Goal: Task Accomplishment & Management: Use online tool/utility

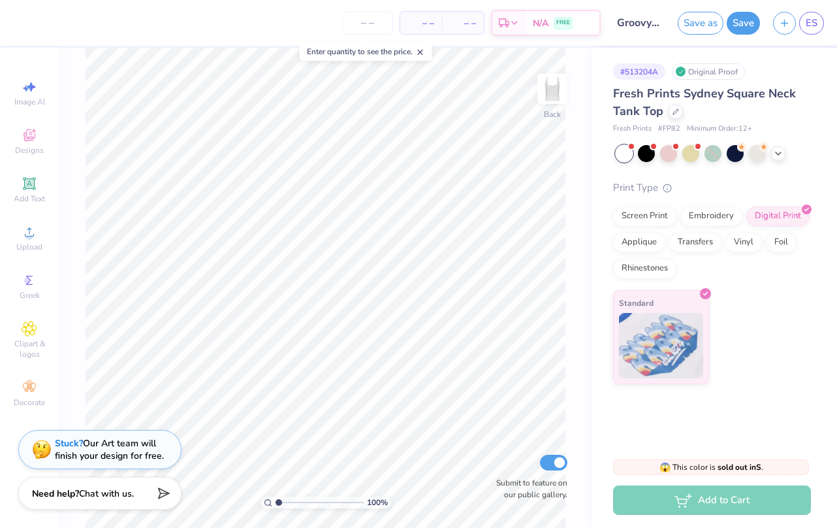
drag, startPoint x: 287, startPoint y: 505, endPoint x: 275, endPoint y: 505, distance: 11.8
click at [275, 505] on div "100 %" at bounding box center [326, 502] width 131 height 12
drag, startPoint x: 278, startPoint y: 503, endPoint x: 286, endPoint y: 503, distance: 7.8
click at [286, 503] on input "range" at bounding box center [320, 502] width 88 height 12
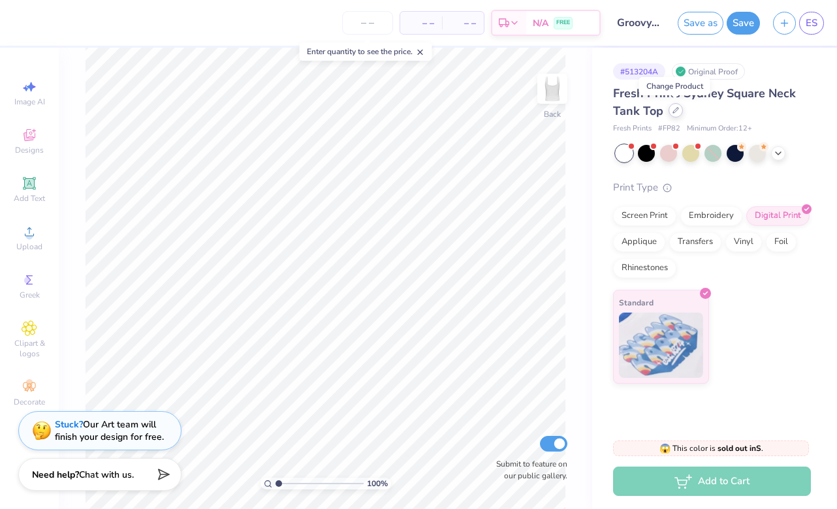
click at [675, 116] on div at bounding box center [676, 110] width 14 height 14
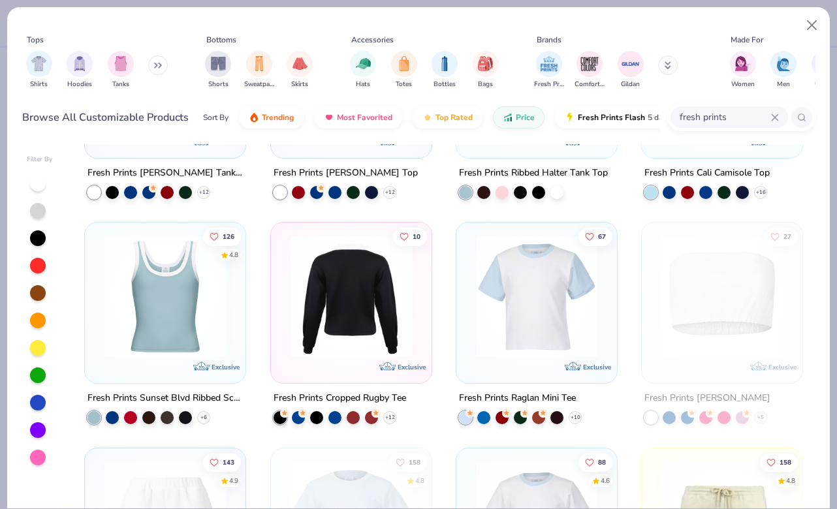
scroll to position [161, 0]
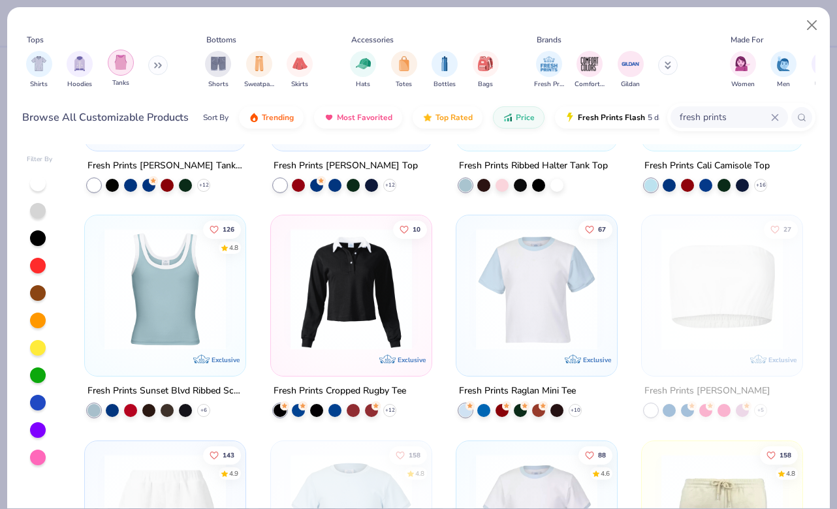
click at [120, 71] on div "filter for Tanks" at bounding box center [121, 63] width 26 height 26
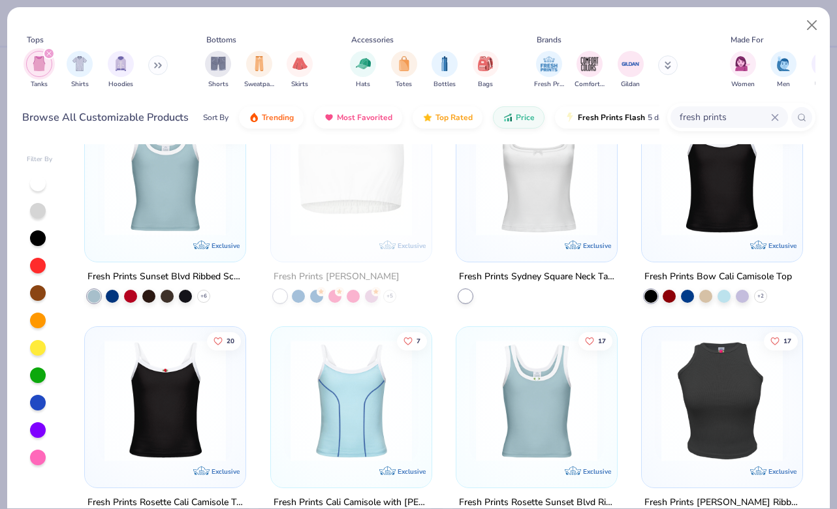
scroll to position [273, 0]
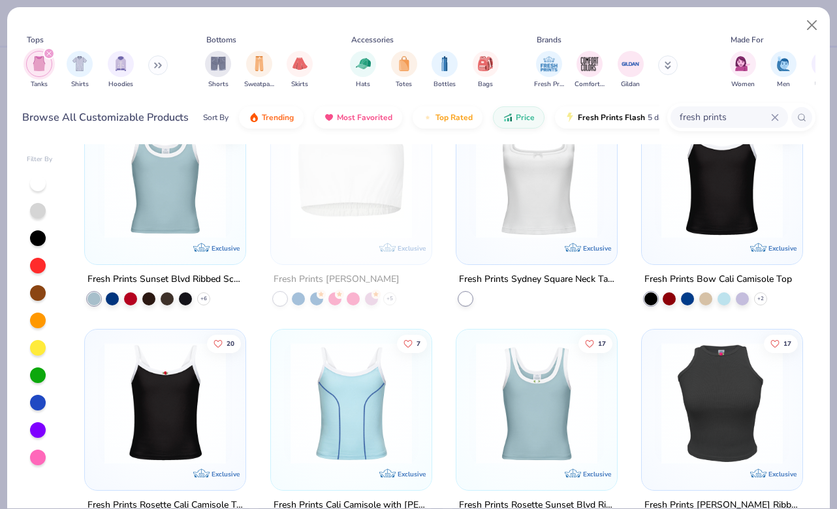
click at [537, 239] on div at bounding box center [537, 180] width 148 height 141
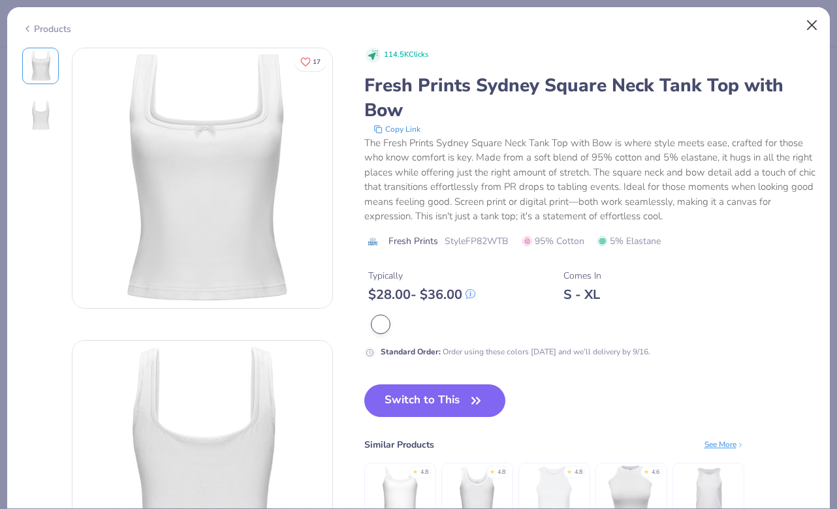
click at [816, 25] on button "Close" at bounding box center [812, 25] width 25 height 25
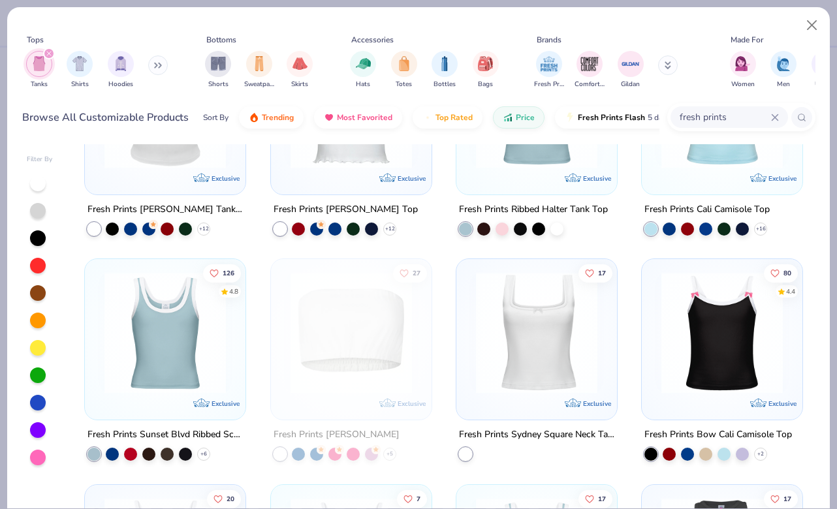
scroll to position [172, 0]
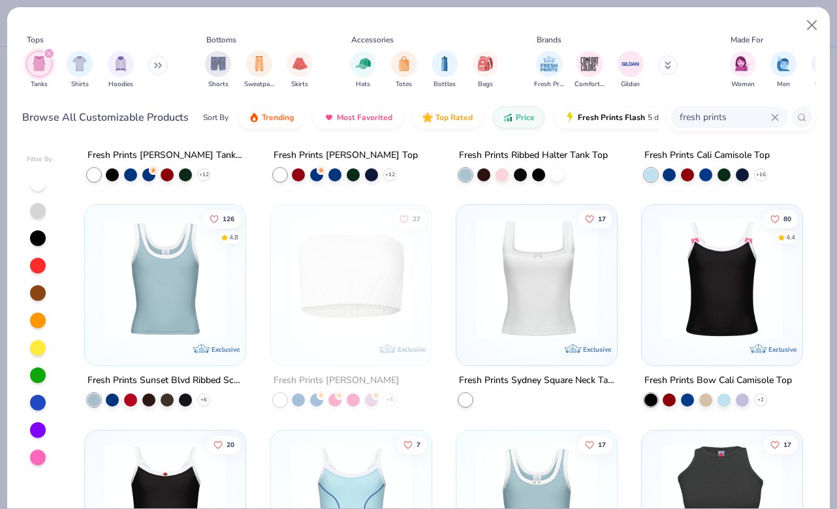
click at [552, 287] on img at bounding box center [537, 278] width 135 height 121
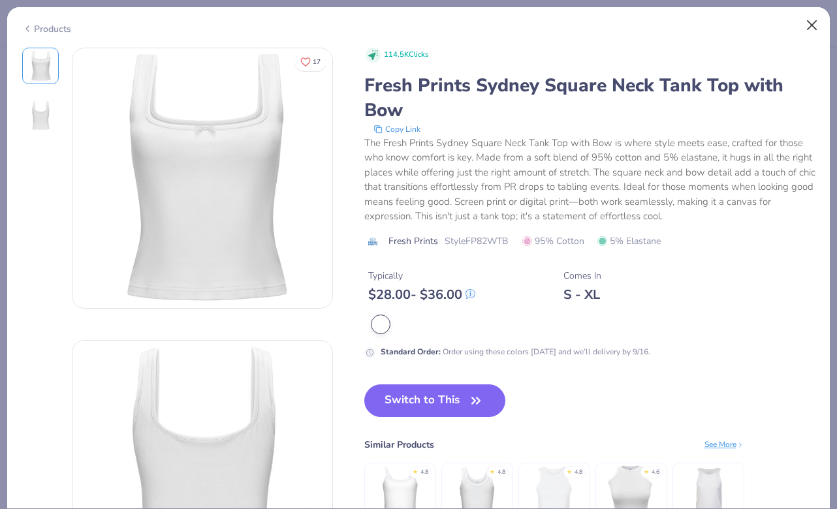
click at [818, 22] on button "Close" at bounding box center [812, 25] width 25 height 25
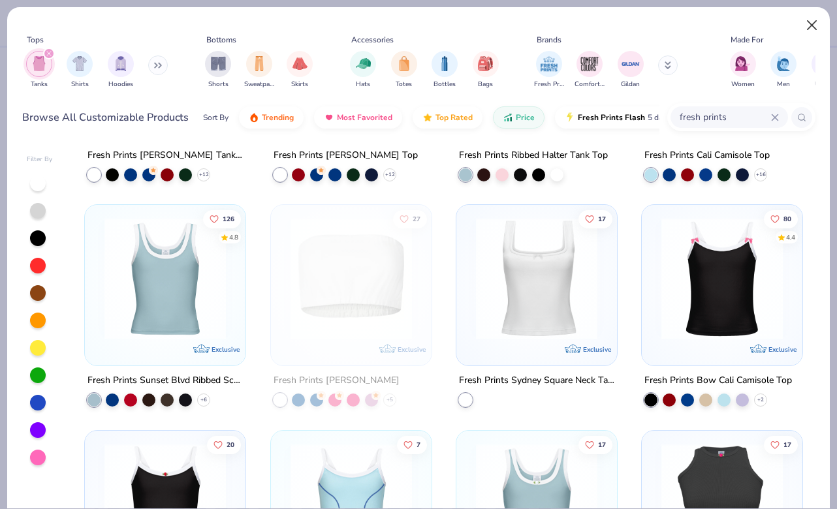
click at [807, 27] on button "Close" at bounding box center [812, 25] width 25 height 25
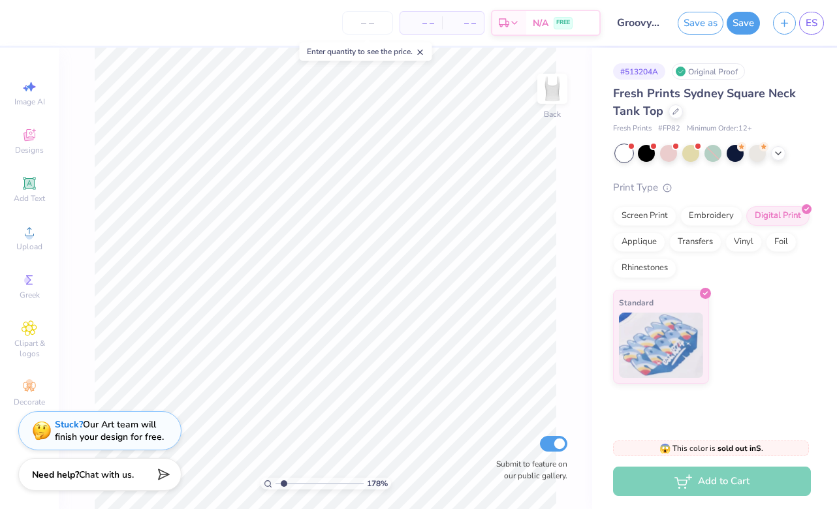
click at [284, 485] on input "range" at bounding box center [320, 484] width 88 height 12
drag, startPoint x: 284, startPoint y: 485, endPoint x: 272, endPoint y: 487, distance: 12.0
type input "1"
click at [272, 487] on div "100 %" at bounding box center [326, 484] width 131 height 12
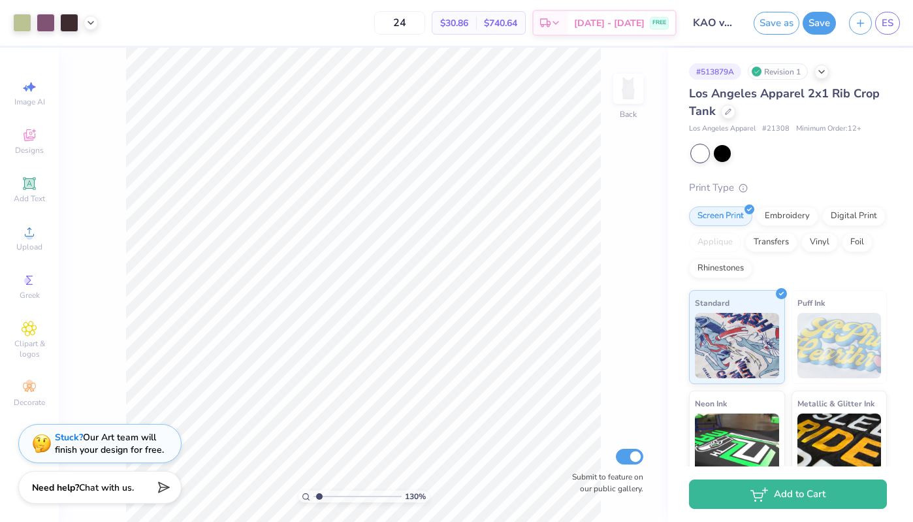
type input "1"
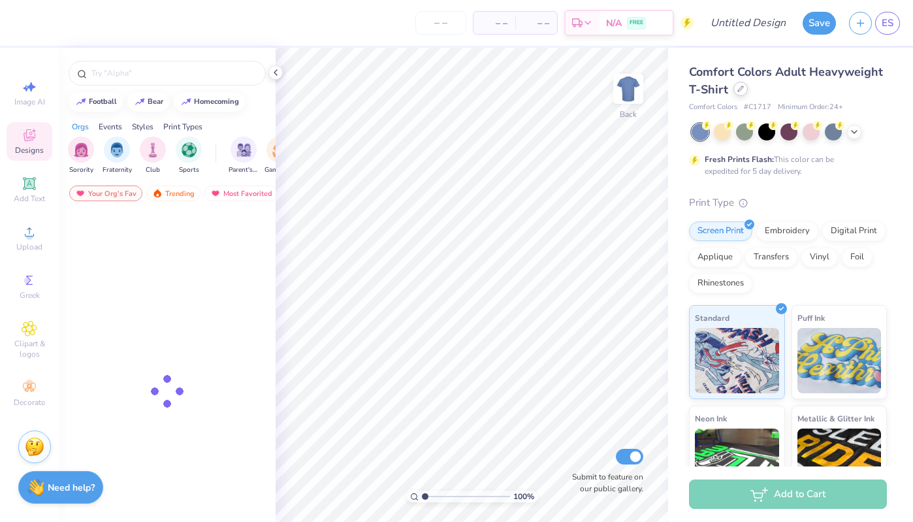
click at [739, 93] on div at bounding box center [740, 89] width 14 height 14
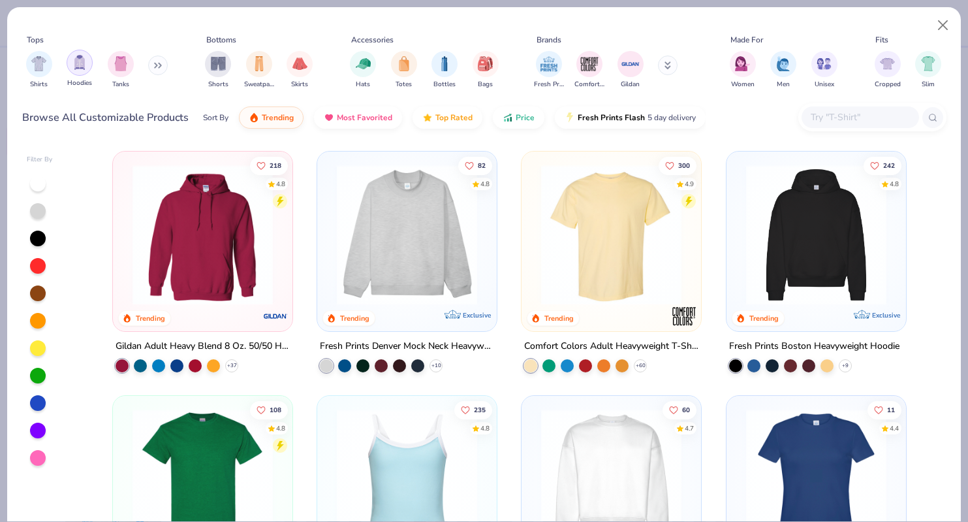
click at [83, 67] on img "filter for Hoodies" at bounding box center [79, 62] width 14 height 15
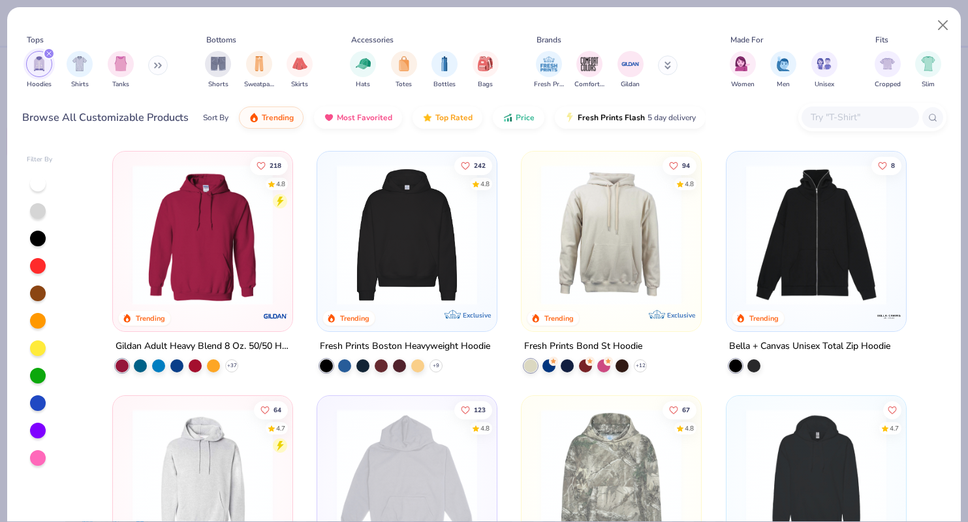
click at [257, 241] on img at bounding box center [202, 235] width 153 height 140
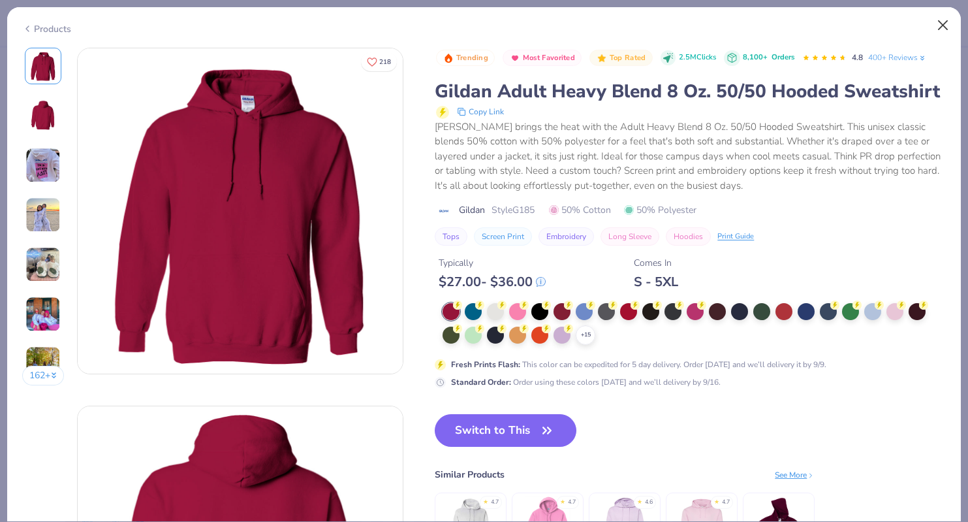
click at [912, 25] on button "Close" at bounding box center [943, 25] width 25 height 25
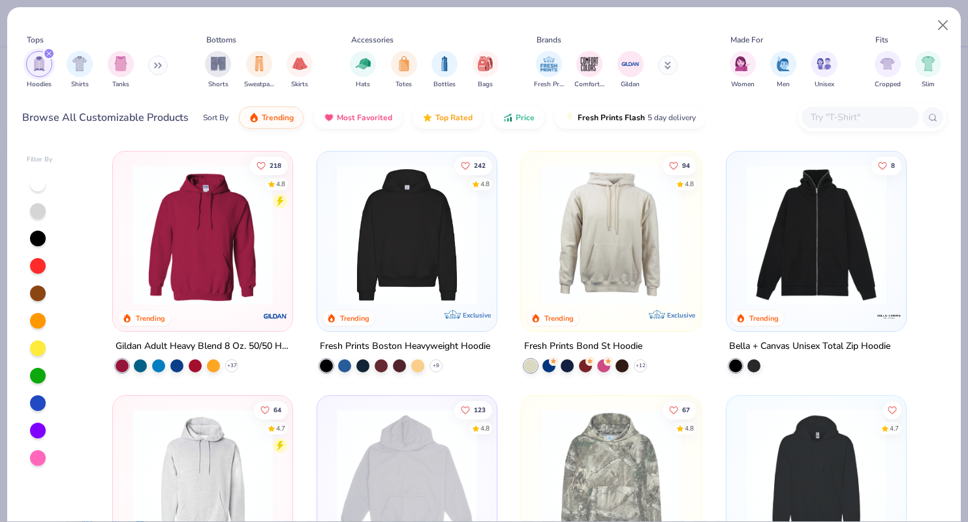
click at [417, 244] on img at bounding box center [406, 235] width 153 height 140
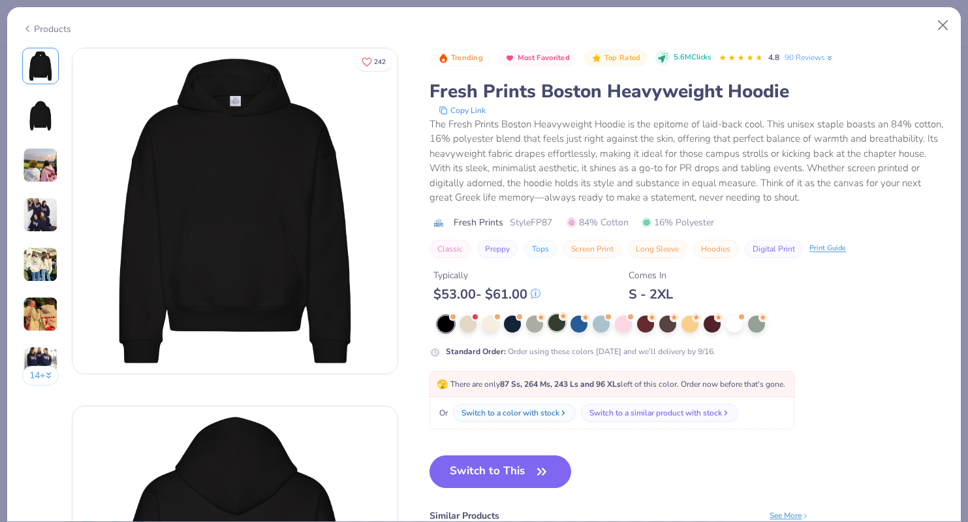
click at [555, 324] on div at bounding box center [557, 322] width 17 height 17
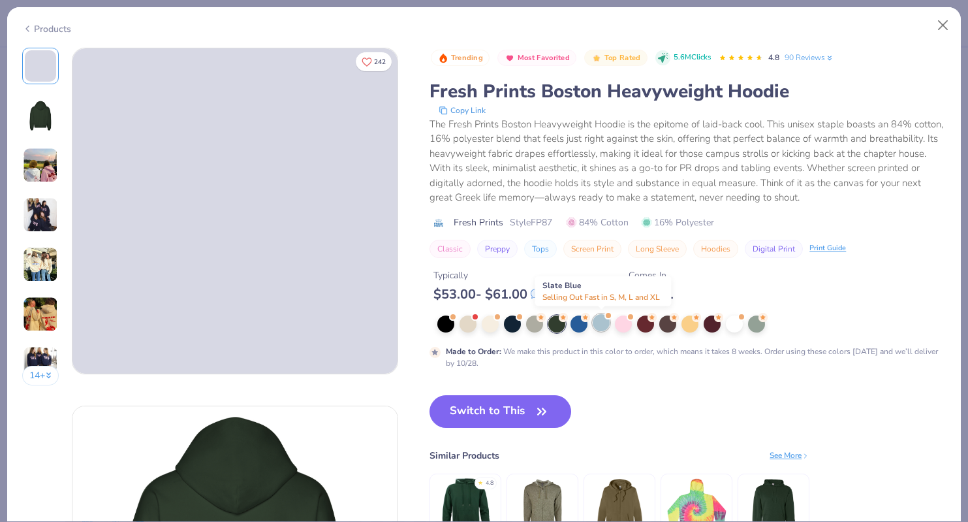
click at [610, 321] on div at bounding box center [601, 322] width 17 height 17
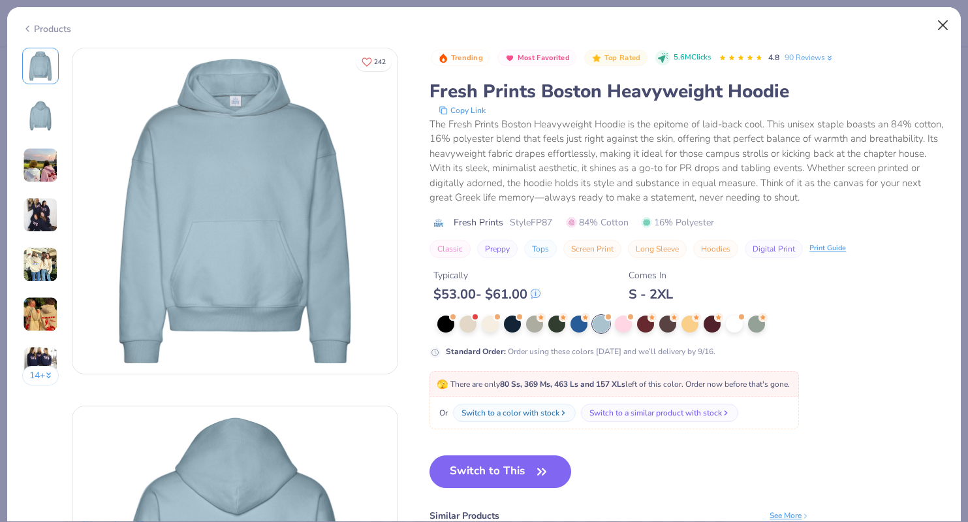
click at [912, 25] on button "Close" at bounding box center [943, 25] width 25 height 25
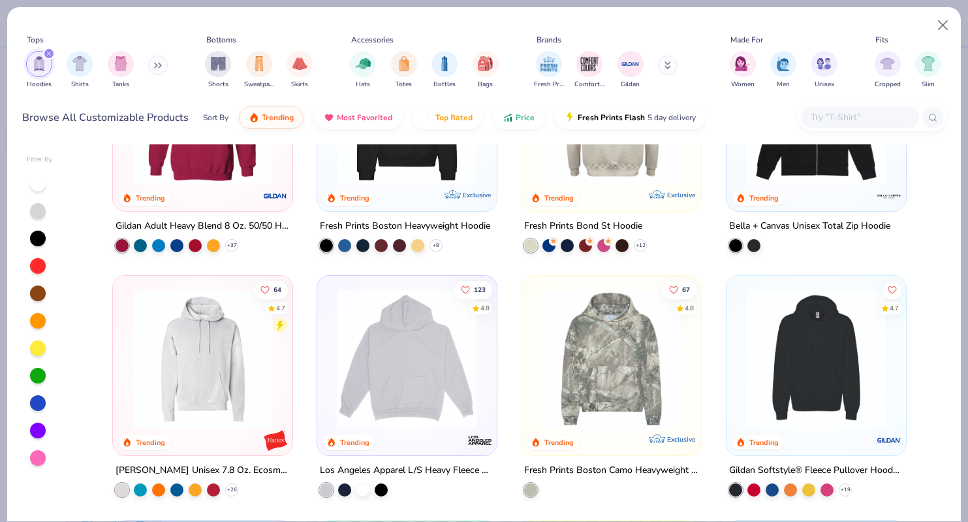
scroll to position [123, 0]
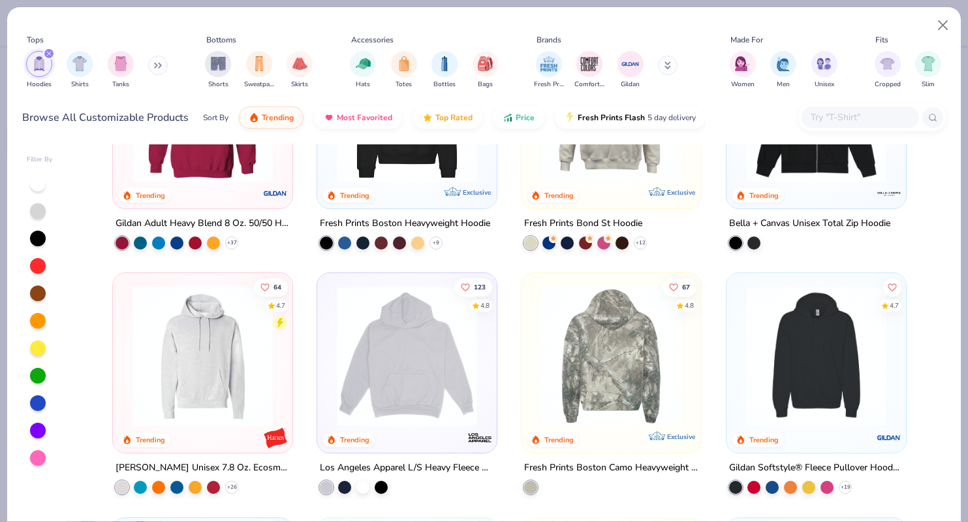
click at [455, 394] on img at bounding box center [406, 356] width 153 height 140
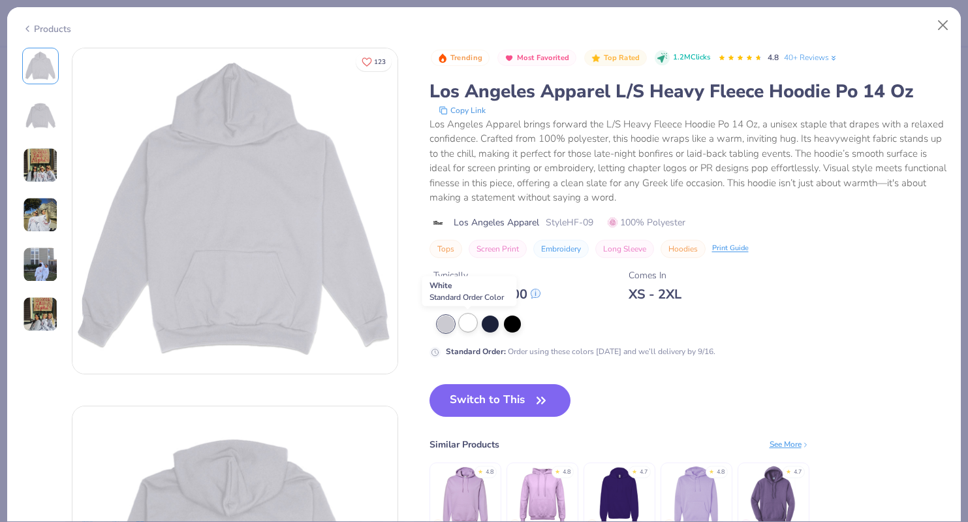
click at [466, 330] on div at bounding box center [468, 322] width 17 height 17
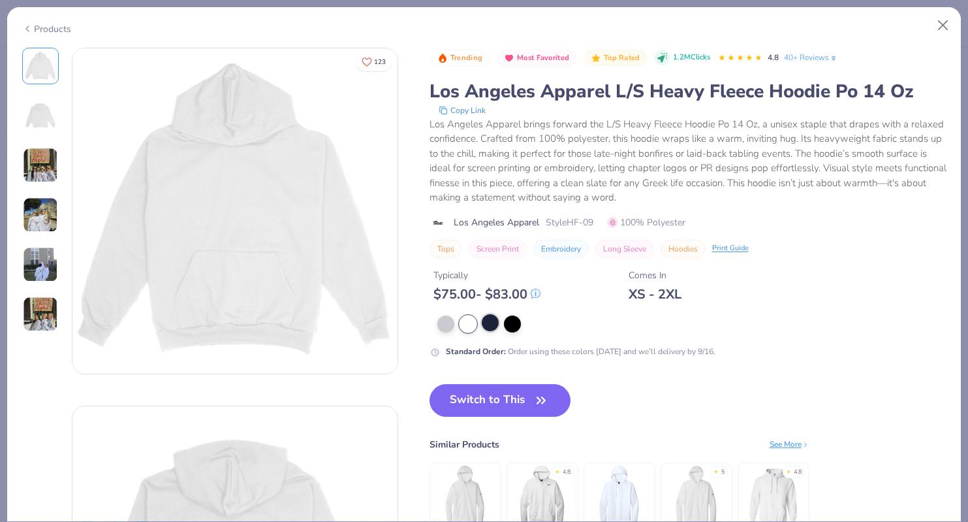
click at [496, 330] on div at bounding box center [490, 322] width 17 height 17
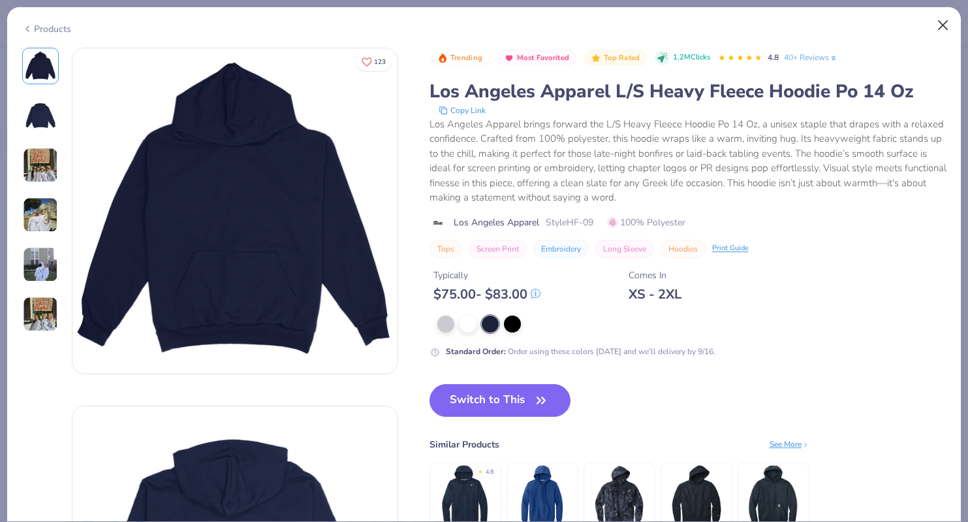
click at [912, 26] on button "Close" at bounding box center [943, 25] width 25 height 25
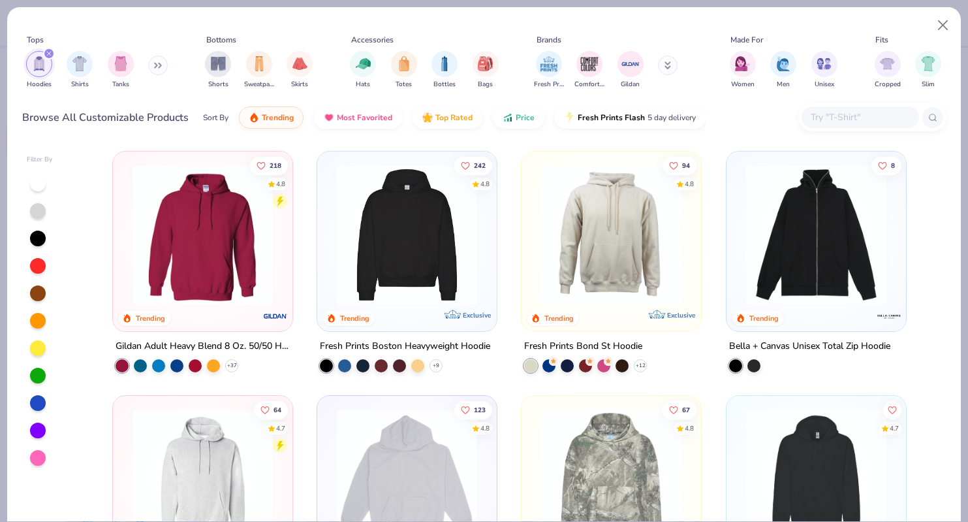
click at [394, 227] on img at bounding box center [406, 235] width 153 height 140
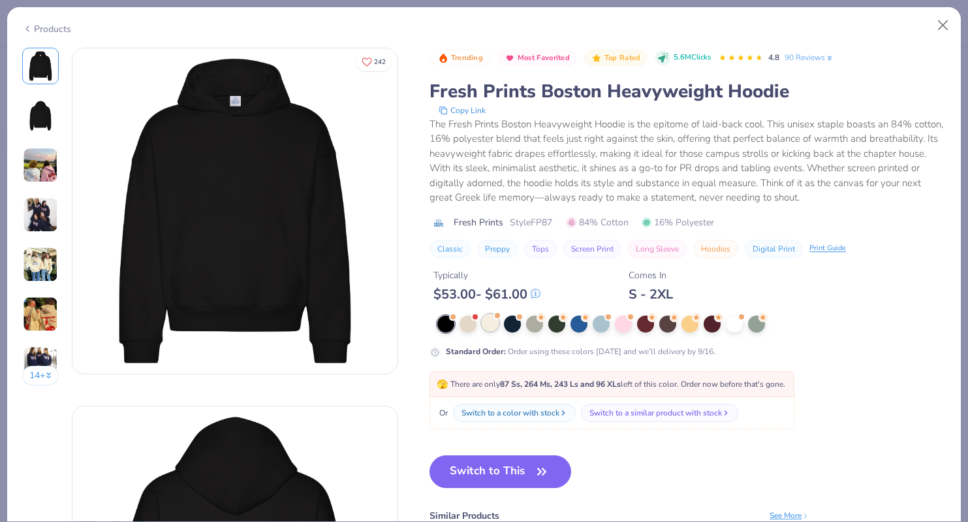
click at [497, 330] on div at bounding box center [490, 322] width 17 height 17
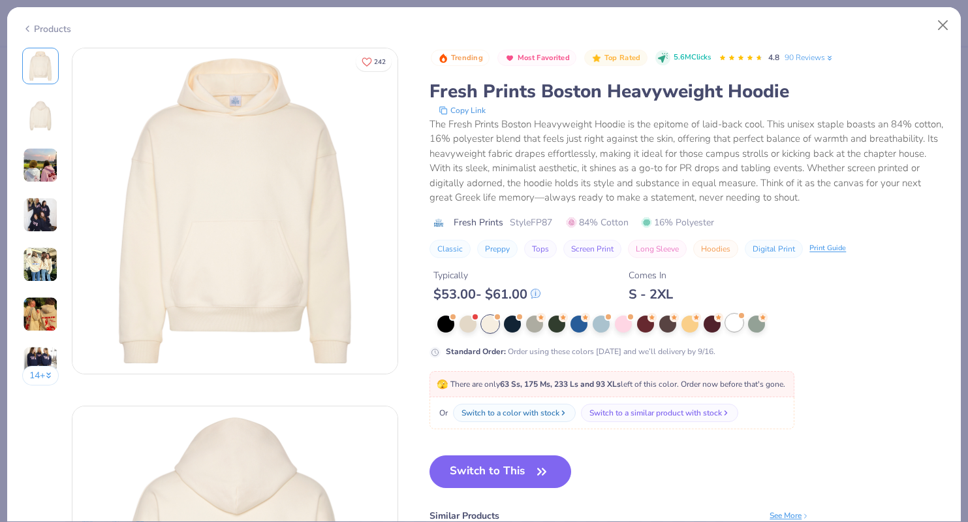
click at [741, 324] on div at bounding box center [734, 322] width 17 height 17
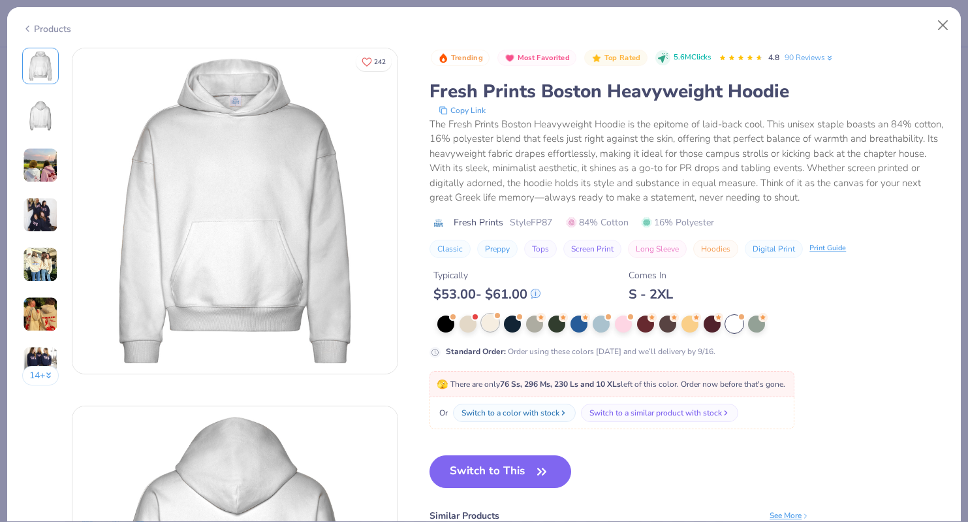
click at [498, 328] on div at bounding box center [490, 322] width 17 height 17
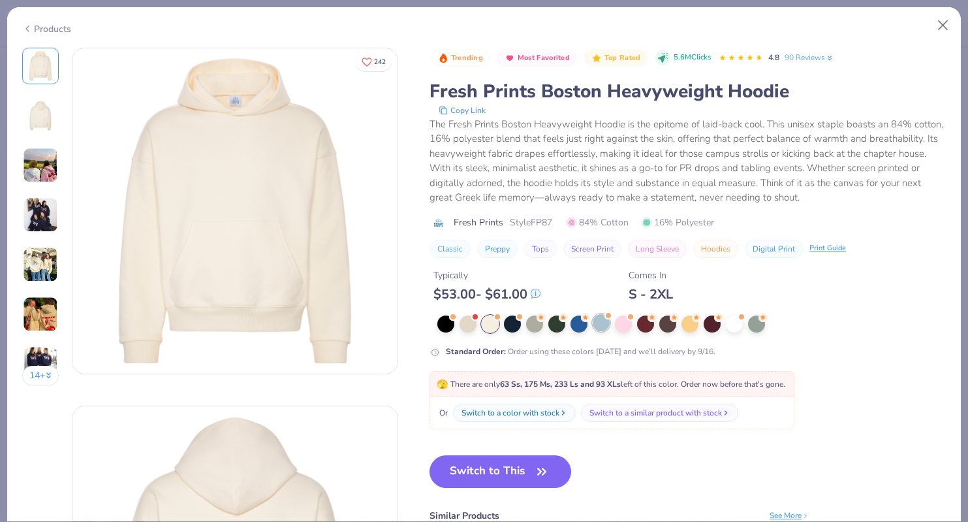
click at [607, 321] on div at bounding box center [601, 322] width 17 height 17
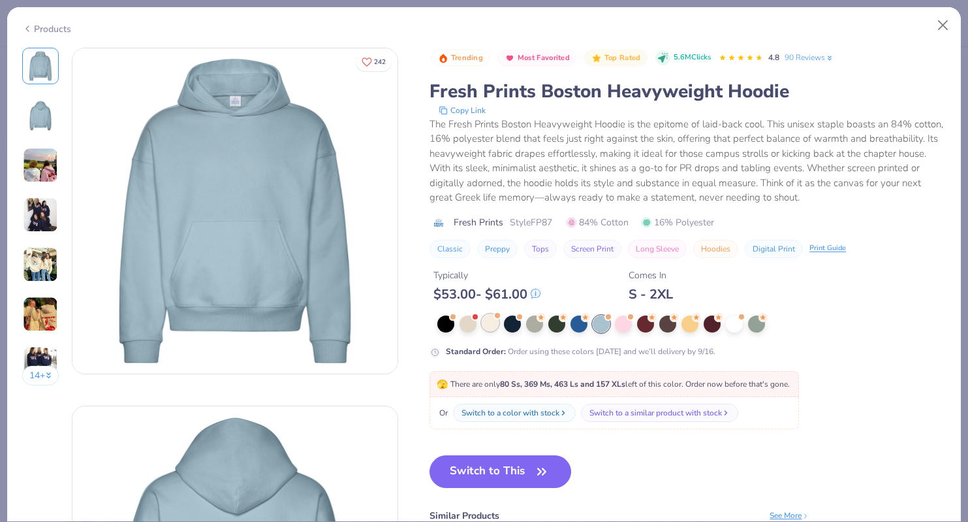
click at [490, 316] on div at bounding box center [490, 322] width 17 height 17
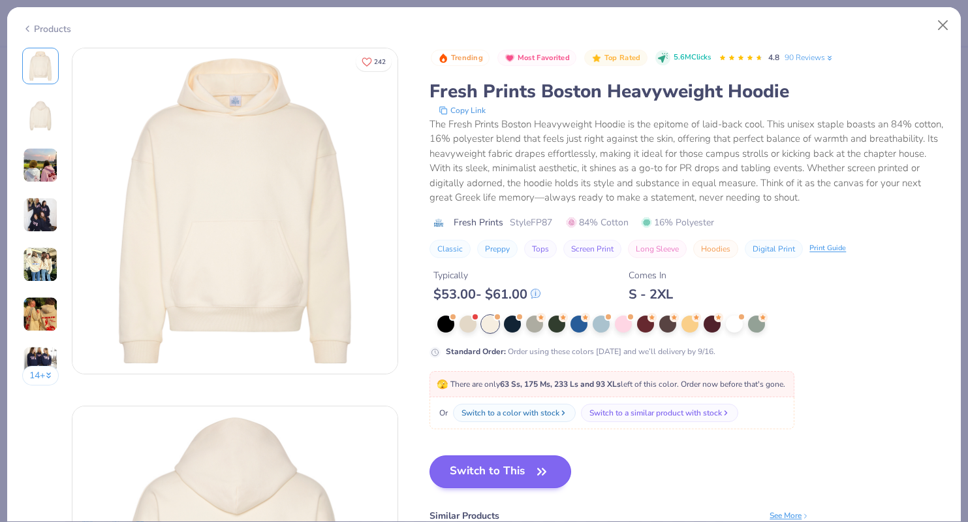
click at [466, 475] on button "Switch to This" at bounding box center [501, 471] width 142 height 33
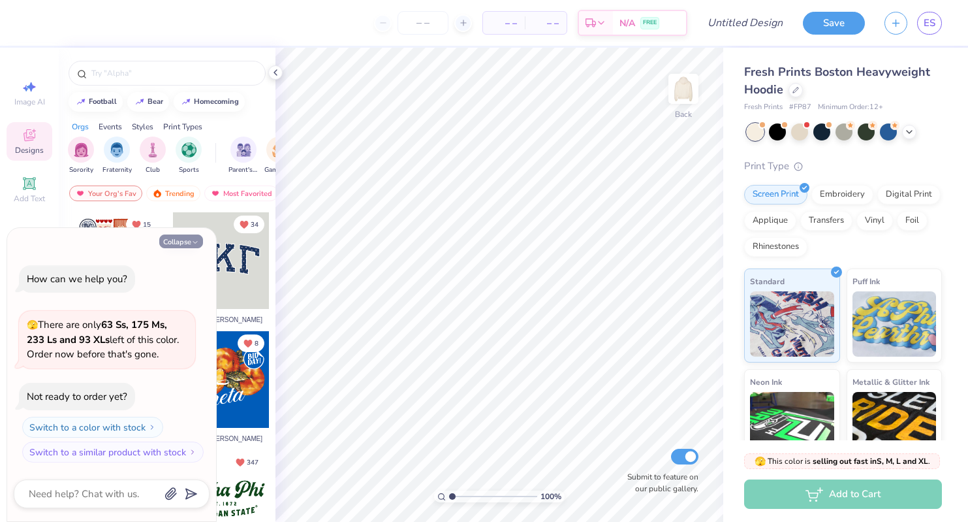
click at [174, 244] on button "Collapse" at bounding box center [181, 241] width 44 height 14
type textarea "x"
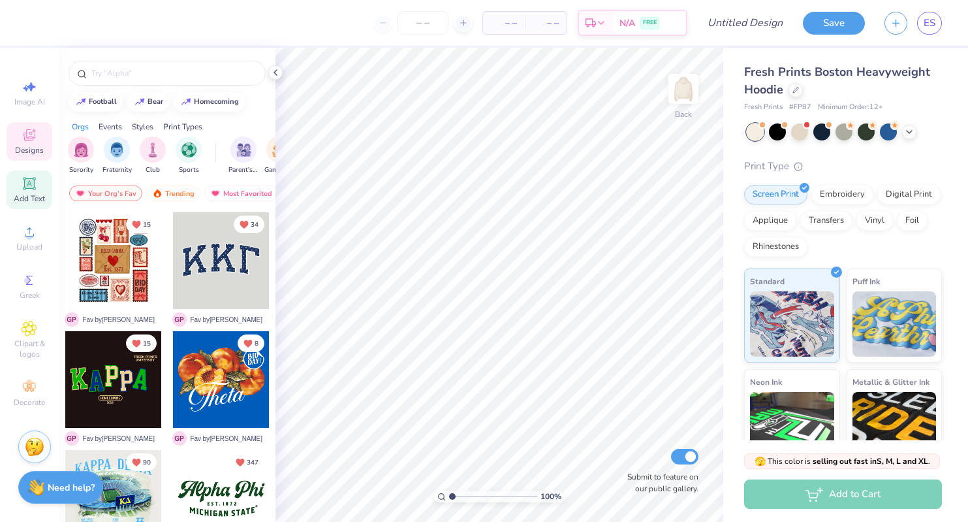
click at [33, 193] on span "Add Text" at bounding box center [29, 198] width 31 height 10
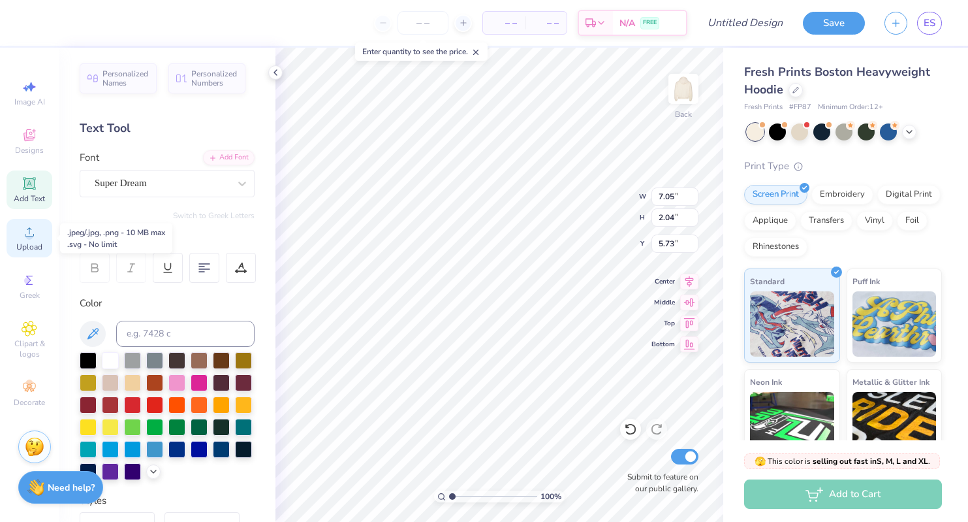
click at [25, 249] on span "Upload" at bounding box center [29, 247] width 26 height 10
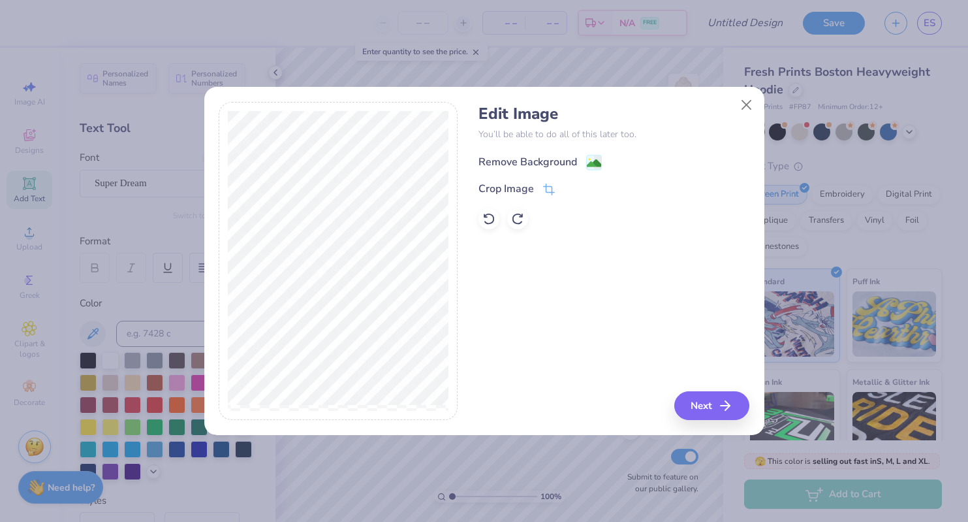
click at [556, 160] on div "Remove Background" at bounding box center [528, 162] width 99 height 16
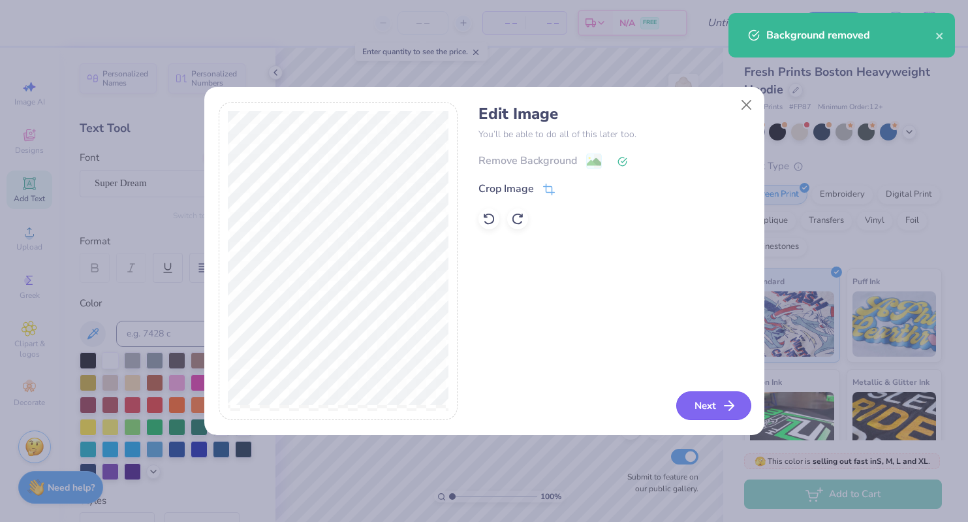
click at [697, 408] on button "Next" at bounding box center [714, 405] width 75 height 29
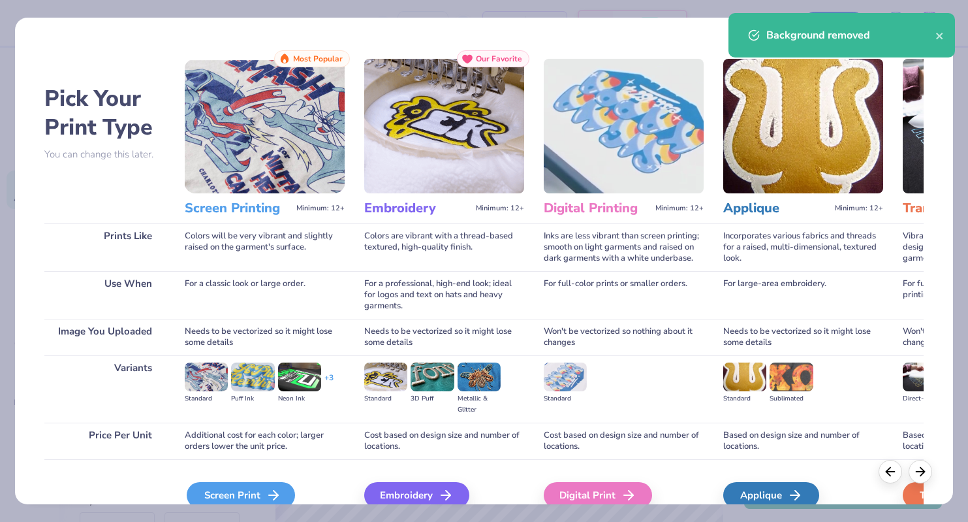
click at [221, 491] on div "Screen Print" at bounding box center [241, 495] width 108 height 26
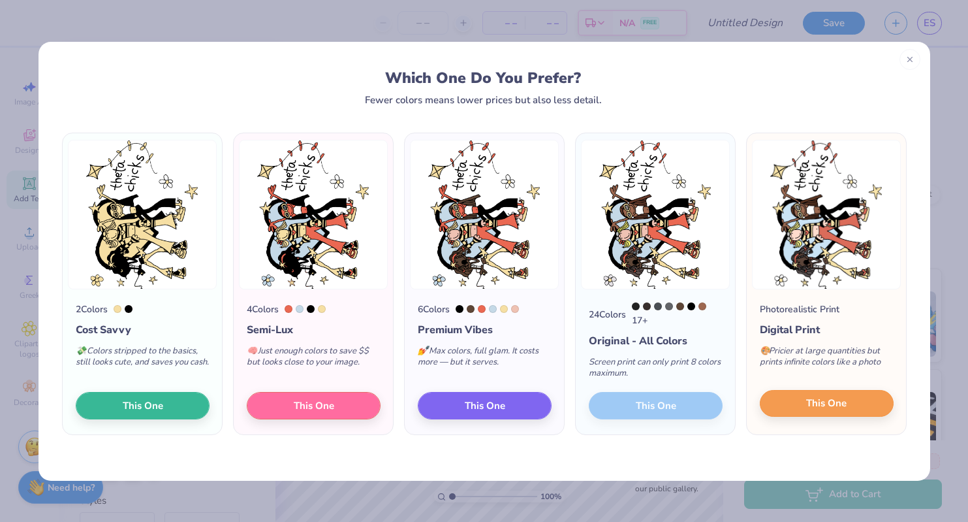
click at [783, 403] on button "This One" at bounding box center [827, 403] width 134 height 27
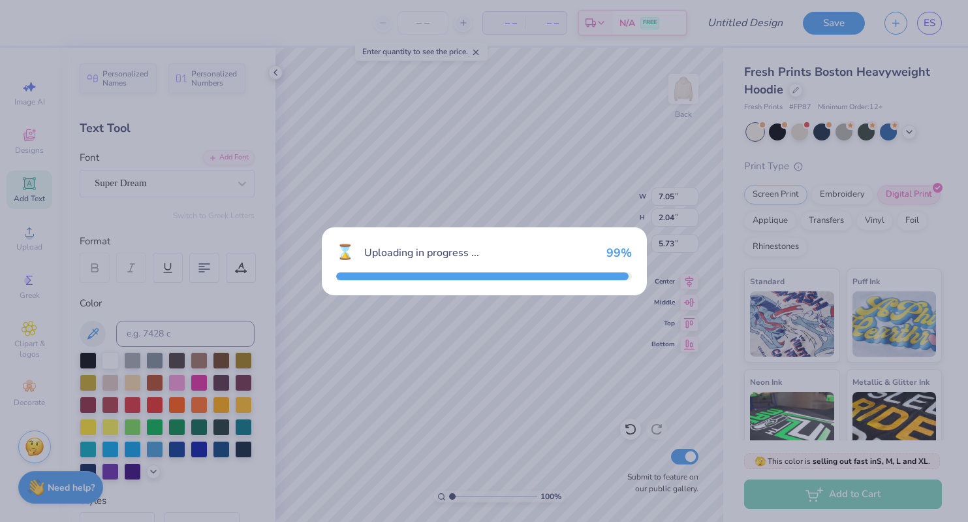
type input "9.39"
type input "12.42"
type input "0.54"
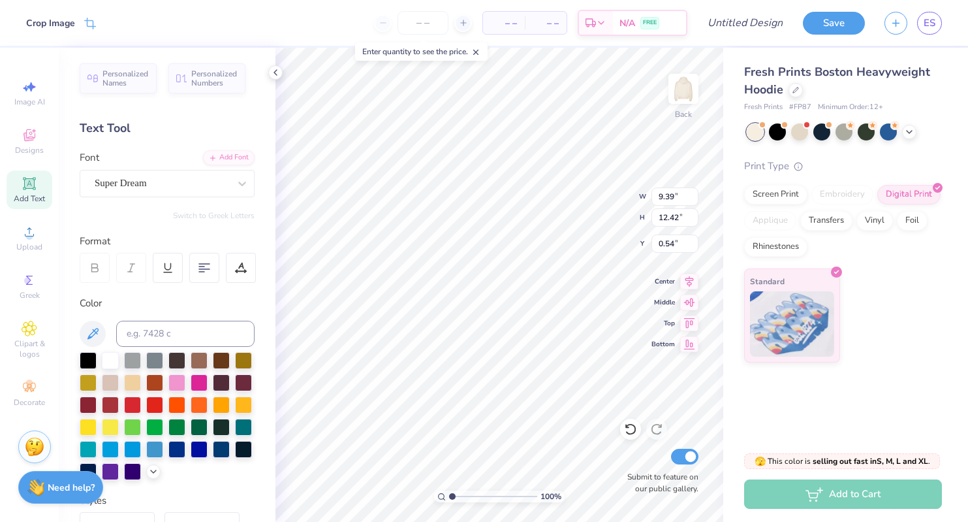
type input "12.43"
type input "9.39"
type input "1.04"
type input "8.23"
type input "6.22"
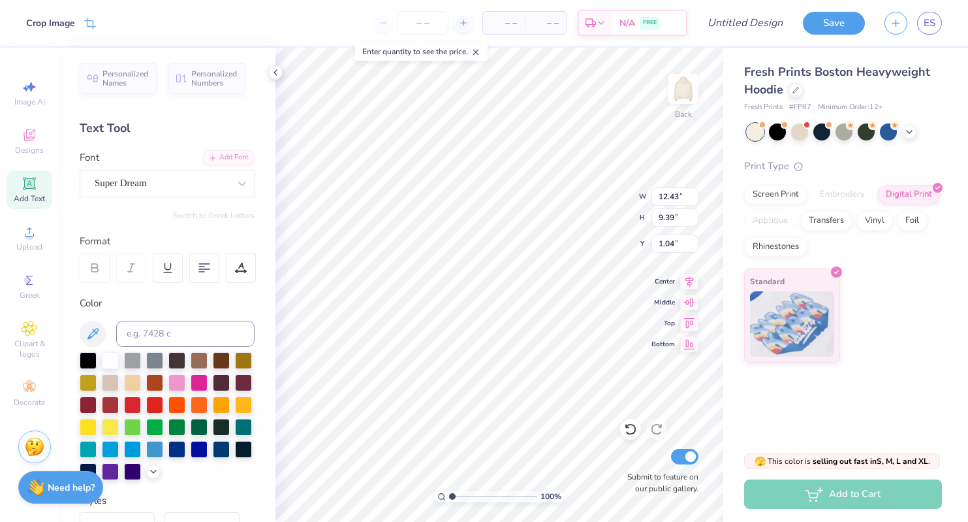
type input "1.05"
type input "7.05"
type input "2.04"
type input "5.73"
type input "13.72"
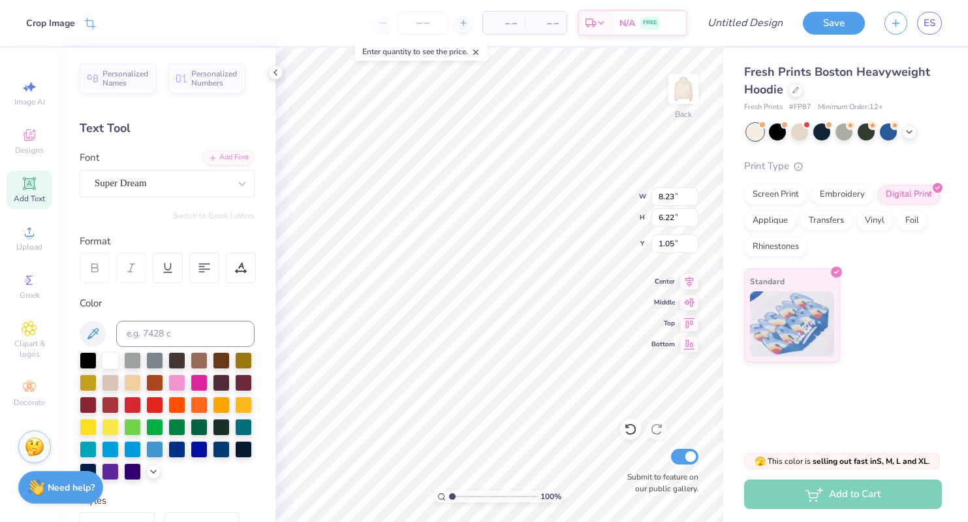
type input "10.36"
type input "0.98"
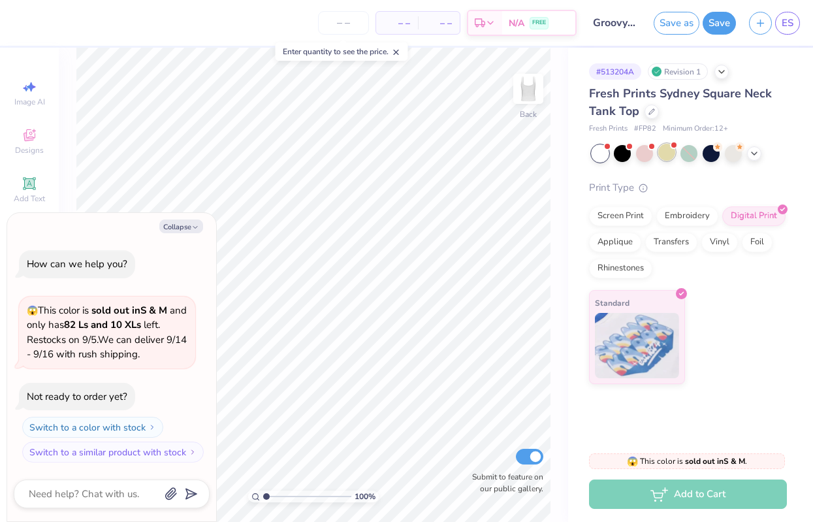
click at [670, 158] on div at bounding box center [666, 152] width 17 height 17
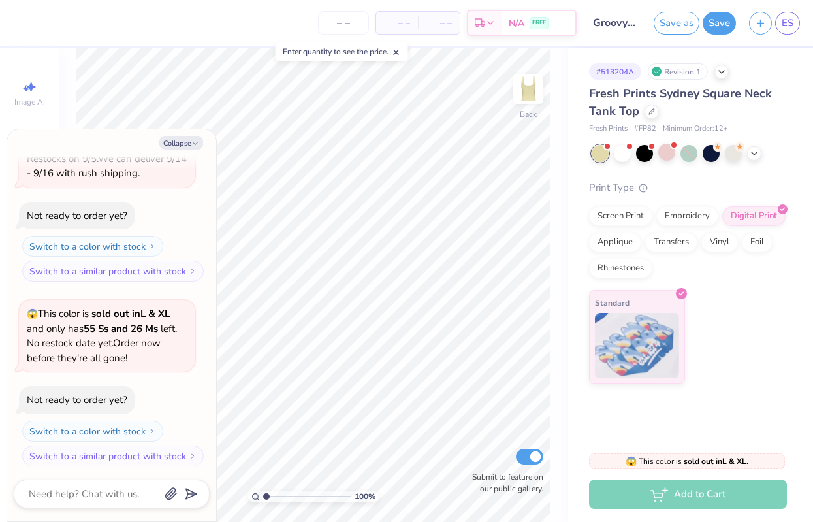
type textarea "x"
type input "2.04"
drag, startPoint x: 265, startPoint y: 496, endPoint x: 276, endPoint y: 495, distance: 10.5
click at [276, 495] on input "range" at bounding box center [307, 496] width 88 height 12
click at [197, 142] on icon "button" at bounding box center [195, 144] width 8 height 8
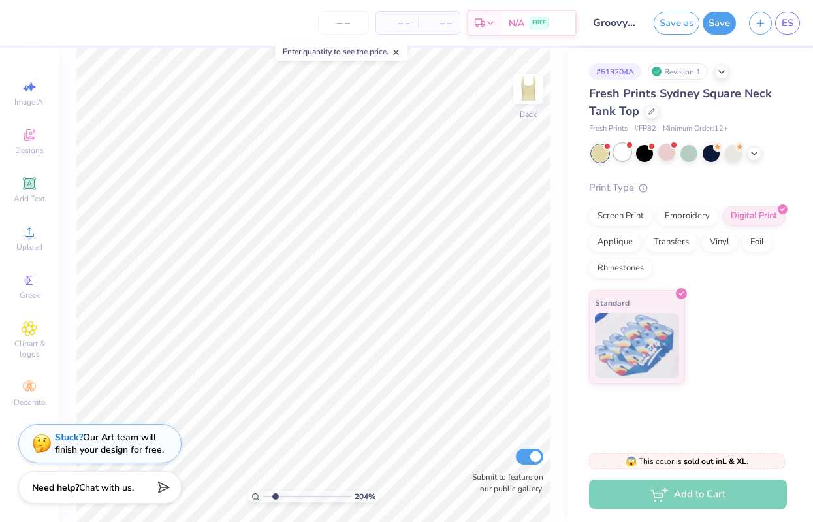
click at [627, 152] on div at bounding box center [622, 152] width 17 height 17
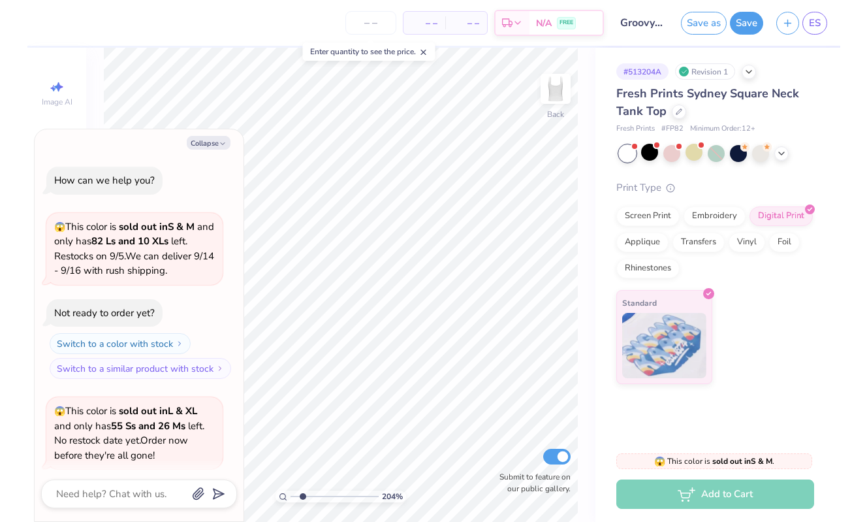
scroll to position [280, 0]
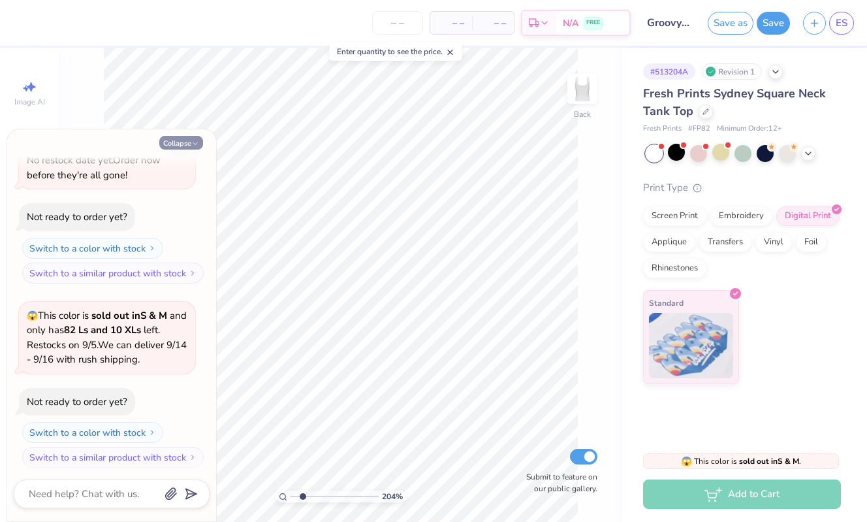
click at [192, 137] on button "Collapse" at bounding box center [181, 143] width 44 height 14
type textarea "x"
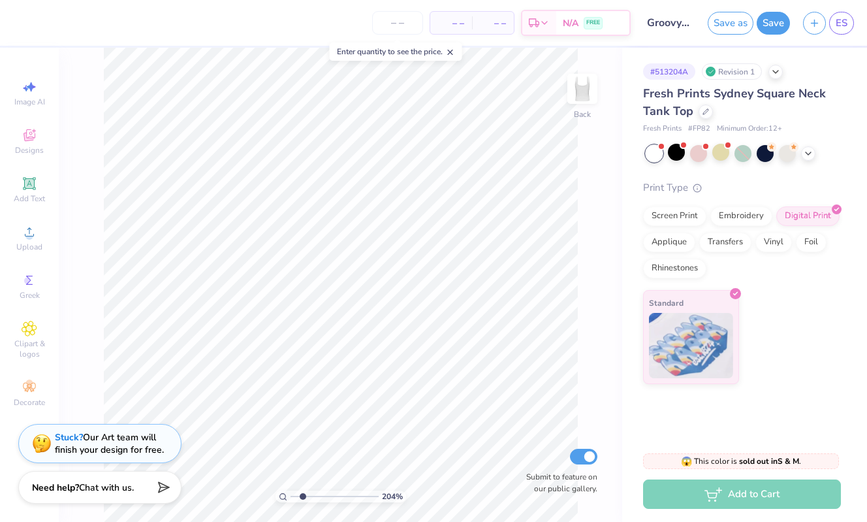
click at [667, 18] on input "Groovy Theta Chicks" at bounding box center [669, 23] width 64 height 26
drag, startPoint x: 304, startPoint y: 500, endPoint x: 271, endPoint y: 496, distance: 33.5
type input "1"
click at [271, 496] on div "100 %" at bounding box center [341, 285] width 474 height 474
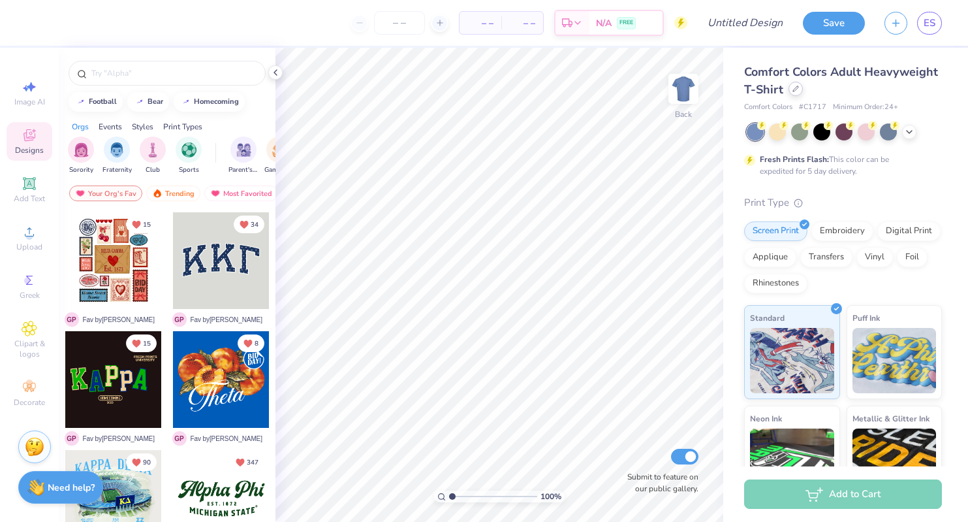
click at [790, 93] on div at bounding box center [796, 89] width 14 height 14
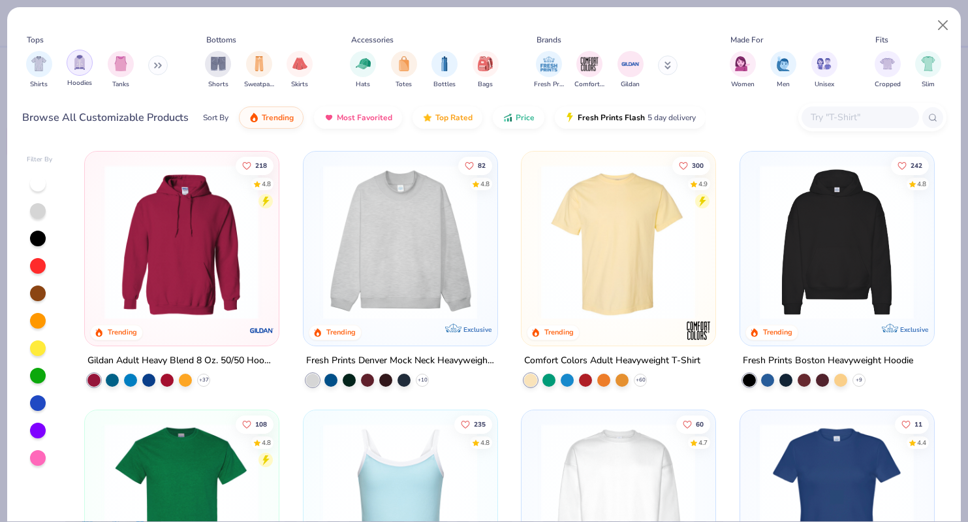
click at [86, 65] on img "filter for Hoodies" at bounding box center [79, 62] width 14 height 15
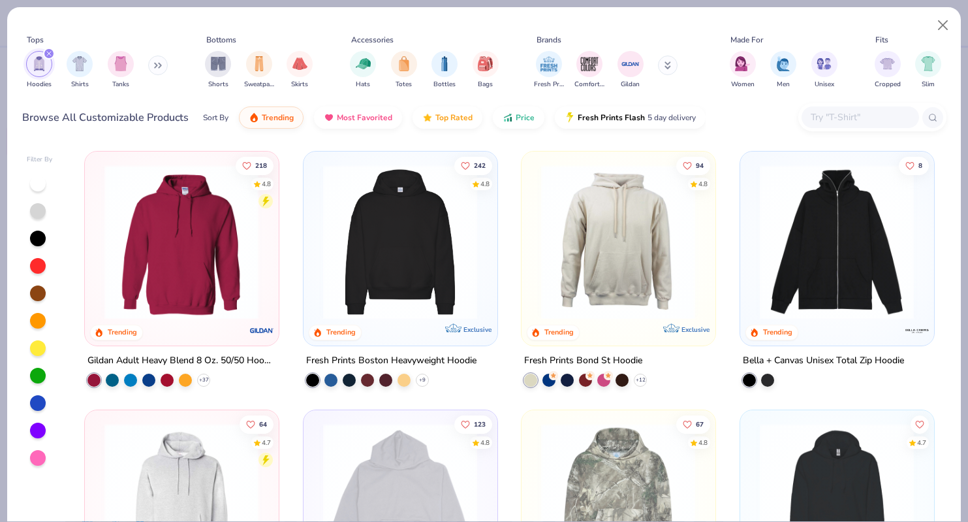
click at [360, 226] on img at bounding box center [400, 242] width 167 height 155
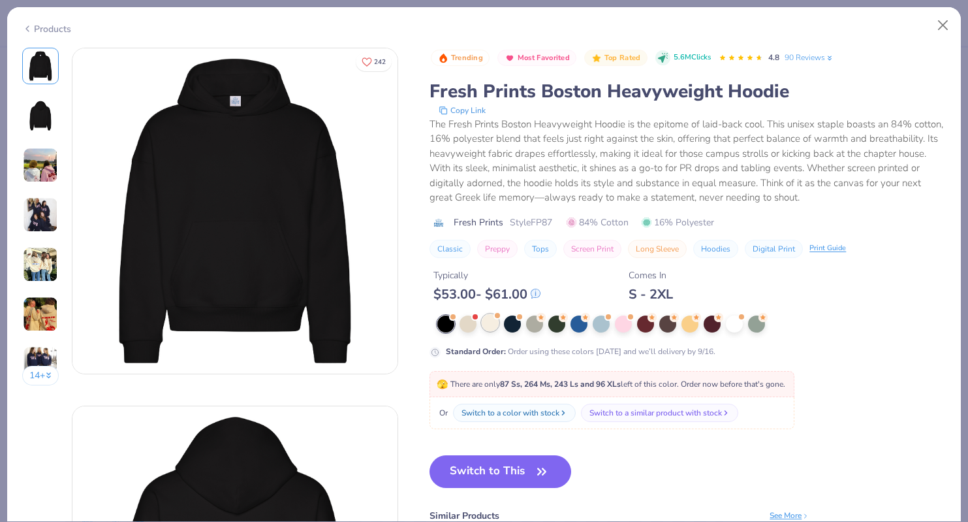
click at [487, 319] on div at bounding box center [490, 322] width 17 height 17
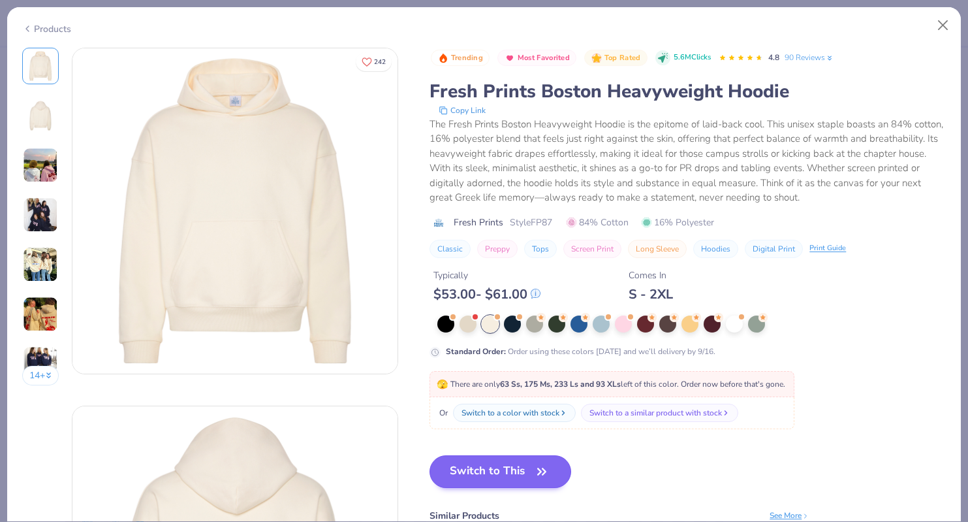
click at [470, 473] on button "Switch to This" at bounding box center [501, 471] width 142 height 33
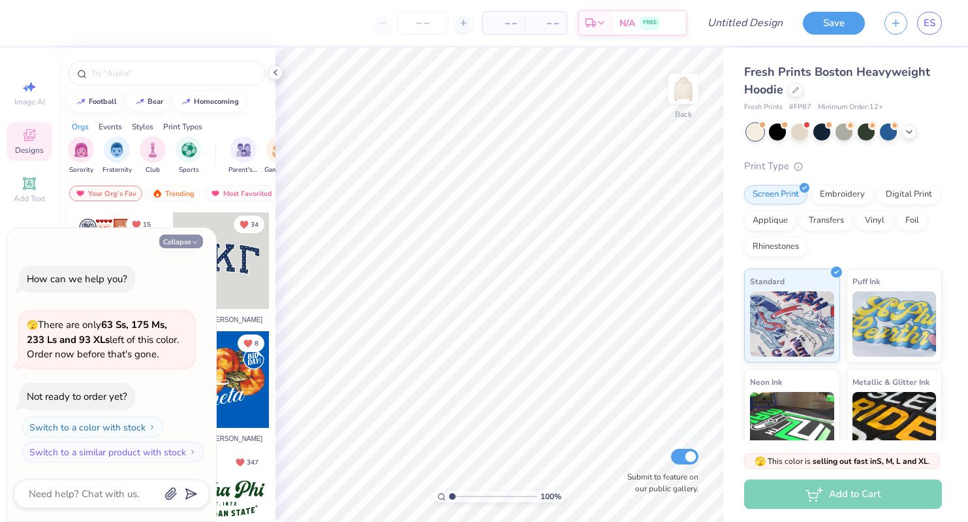
click at [188, 246] on button "Collapse" at bounding box center [181, 241] width 44 height 14
type textarea "x"
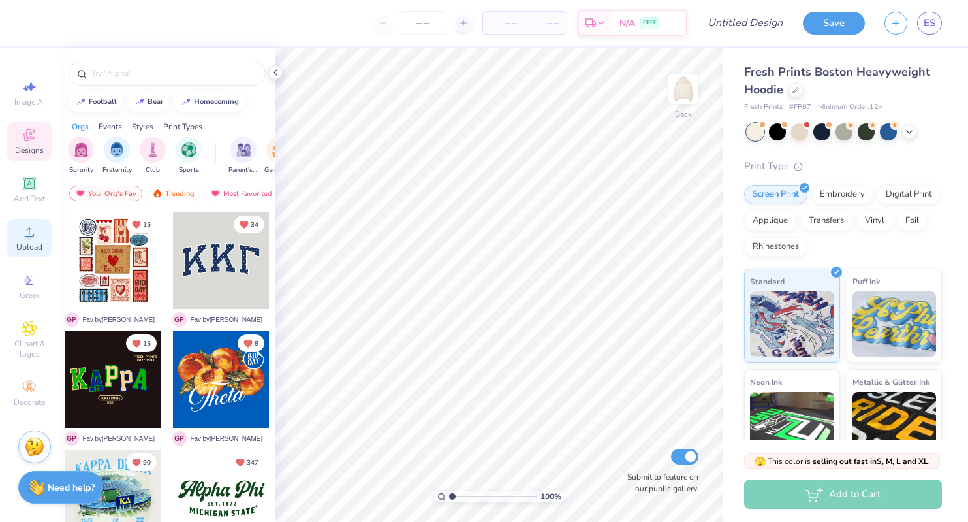
click at [22, 238] on icon at bounding box center [30, 232] width 16 height 16
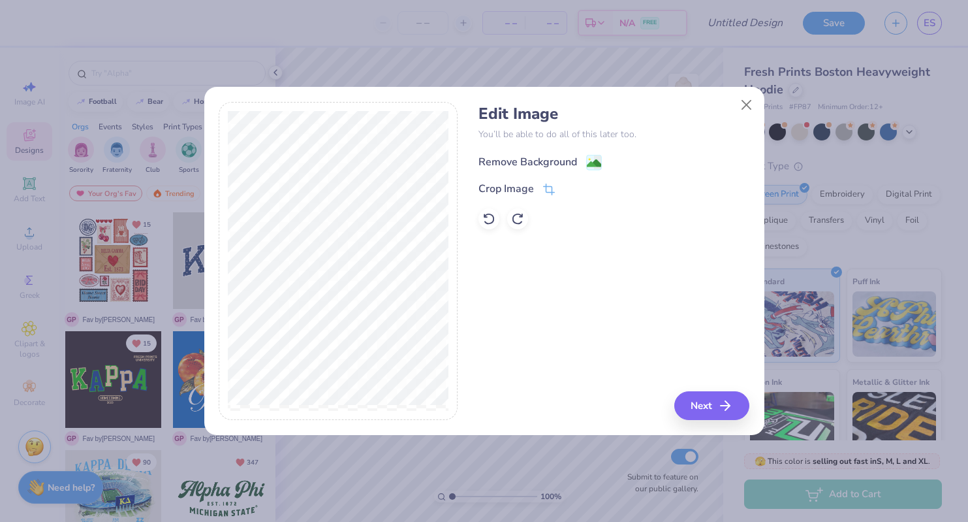
click at [577, 162] on div "Remove Background" at bounding box center [528, 162] width 99 height 16
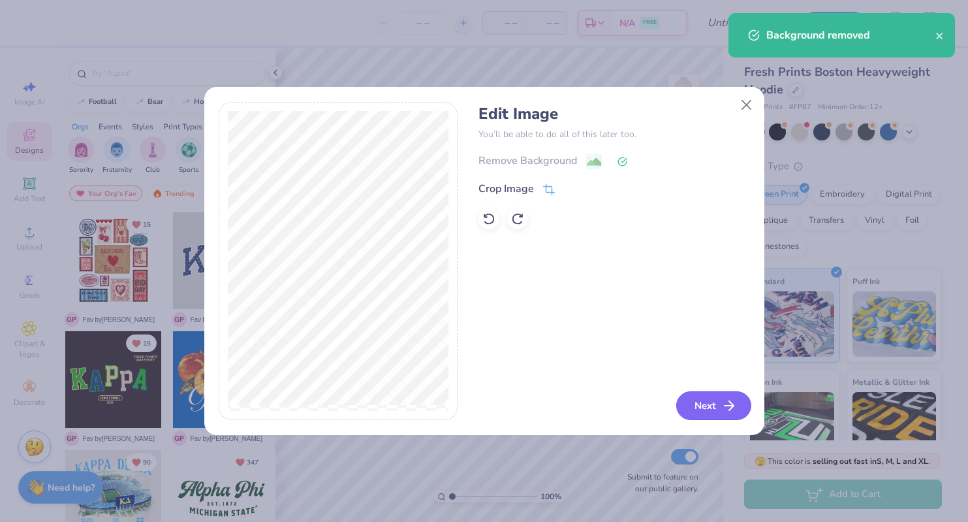
click at [707, 412] on button "Next" at bounding box center [714, 405] width 75 height 29
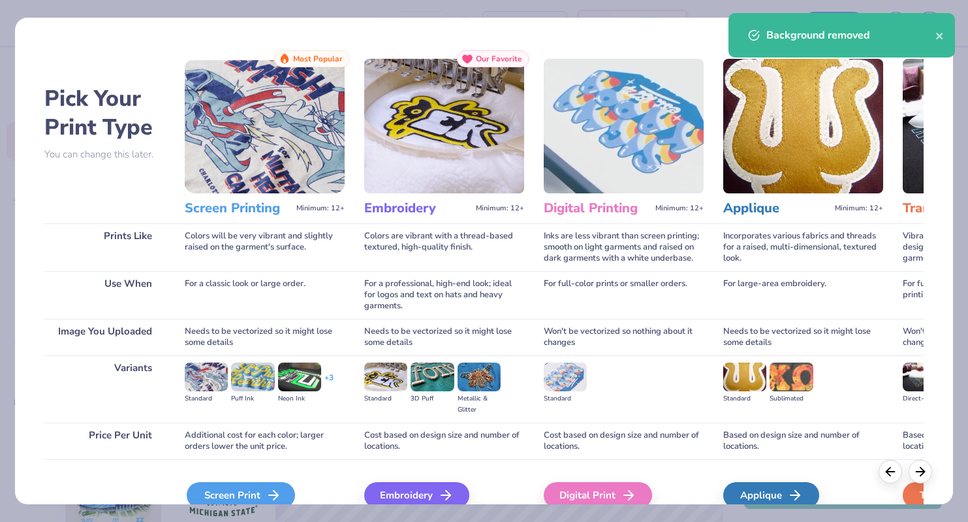
click at [260, 493] on div "Screen Print" at bounding box center [241, 495] width 108 height 26
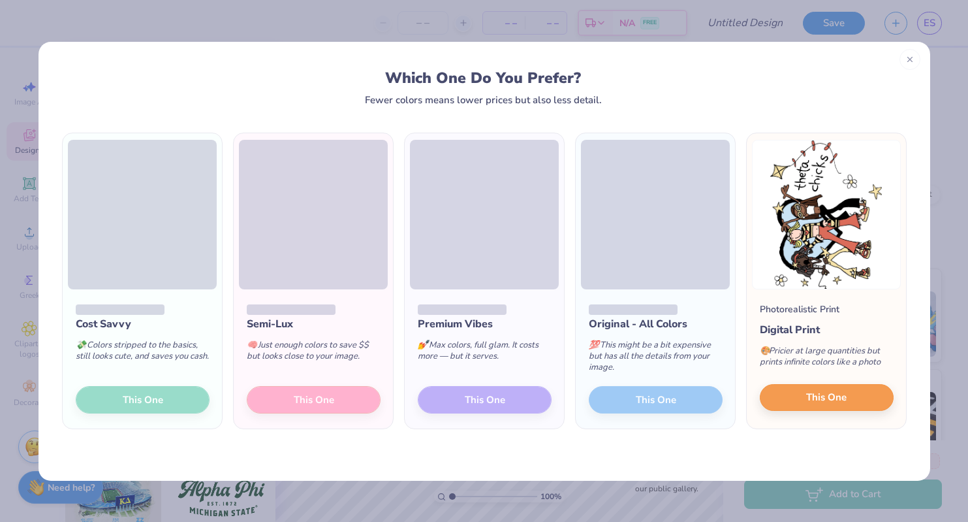
click at [797, 395] on button "This One" at bounding box center [827, 397] width 134 height 27
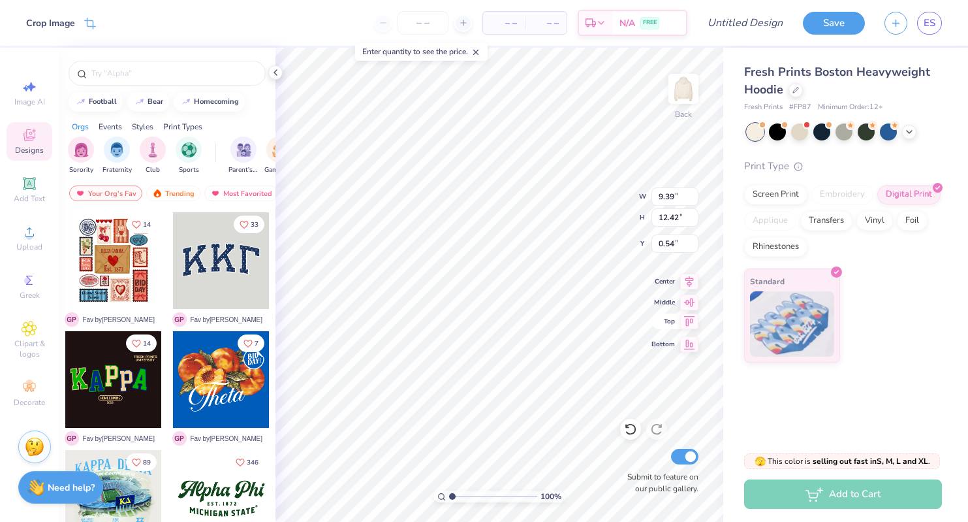
type input "12.43"
type input "9.39"
type input "2.06"
click at [910, 135] on icon at bounding box center [909, 130] width 10 height 10
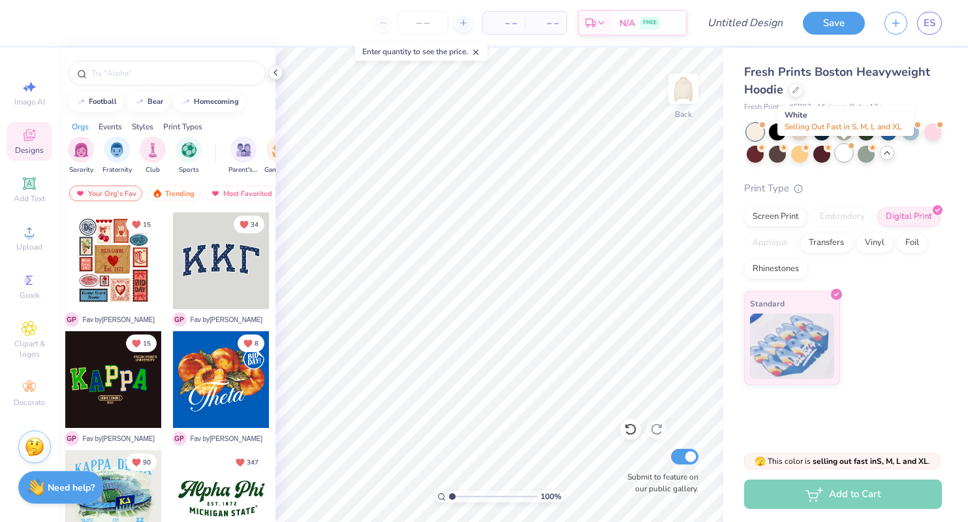
click at [852, 154] on div at bounding box center [844, 152] width 17 height 17
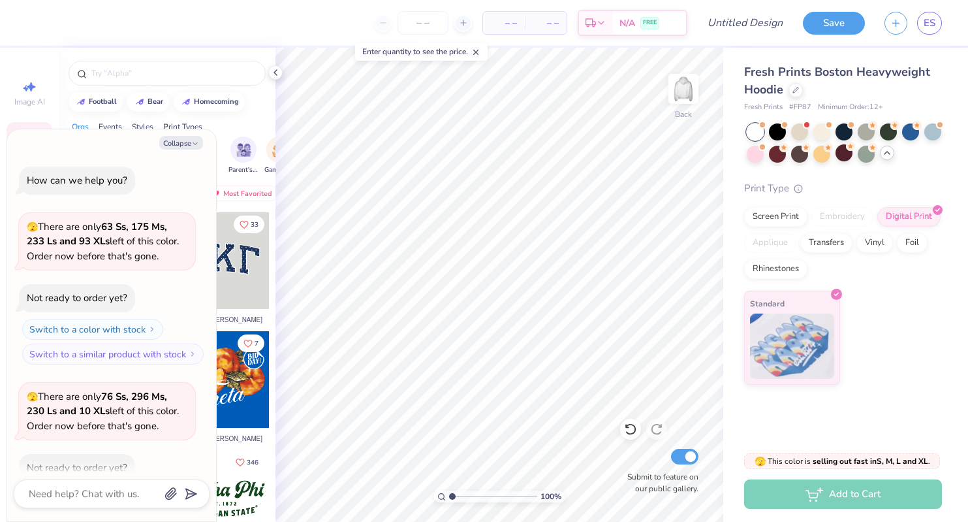
scroll to position [69, 0]
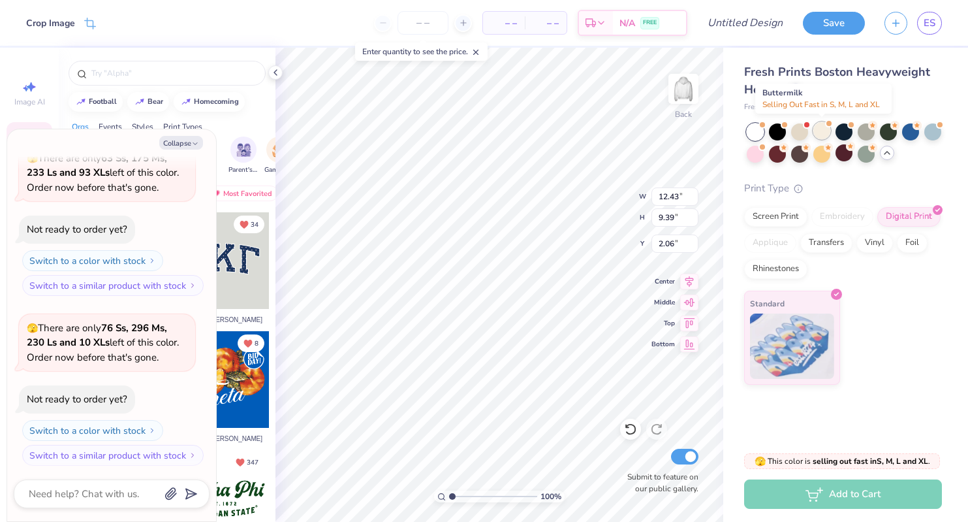
click at [821, 134] on div at bounding box center [822, 130] width 17 height 17
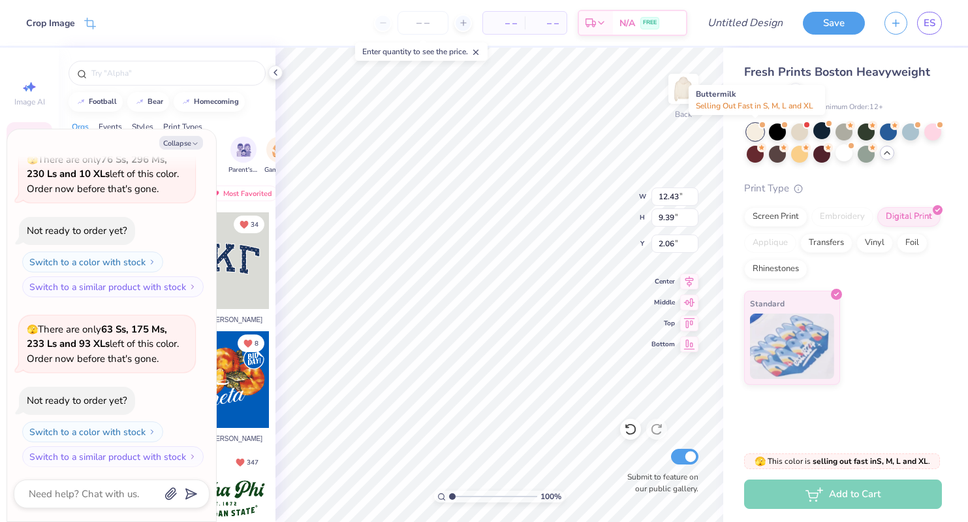
click at [758, 133] on div at bounding box center [755, 131] width 17 height 17
click at [801, 135] on div at bounding box center [799, 130] width 17 height 17
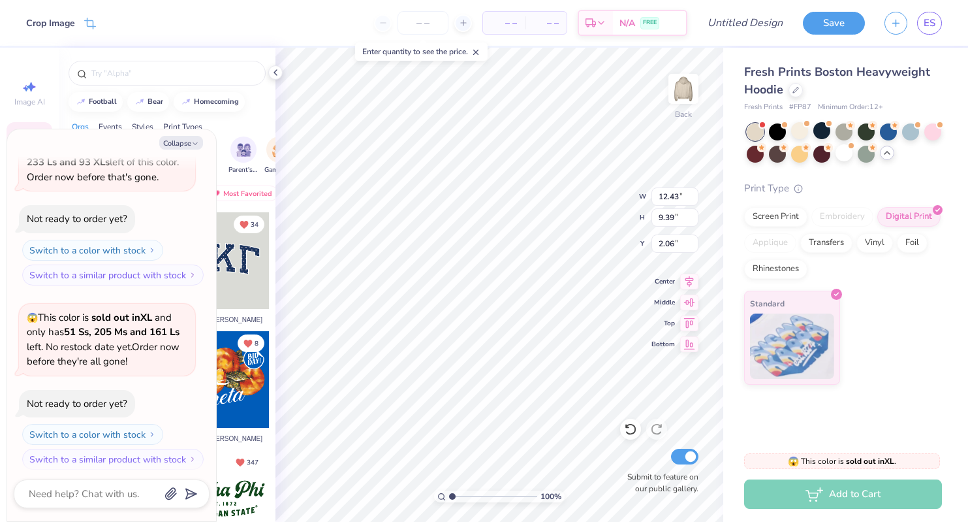
click at [750, 133] on div at bounding box center [755, 131] width 17 height 17
click at [840, 159] on div at bounding box center [844, 152] width 17 height 17
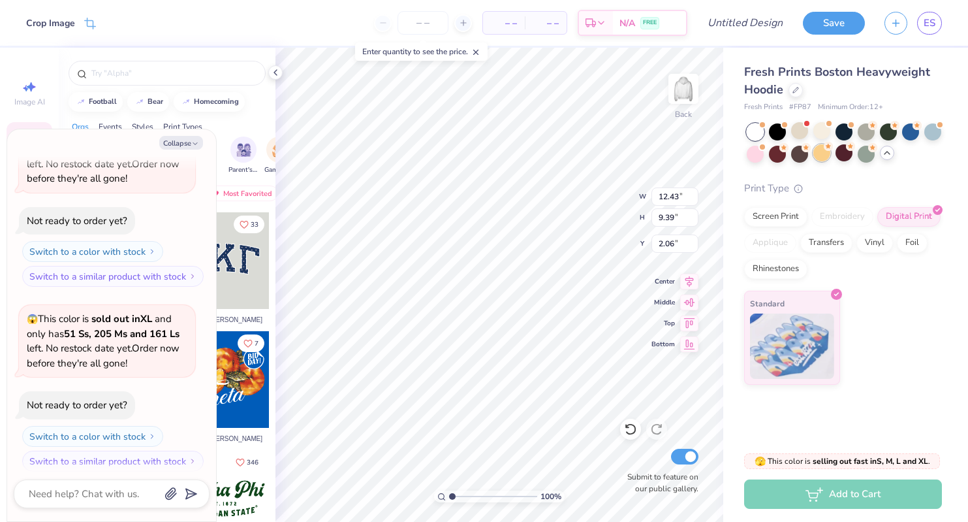
scroll to position [940, 0]
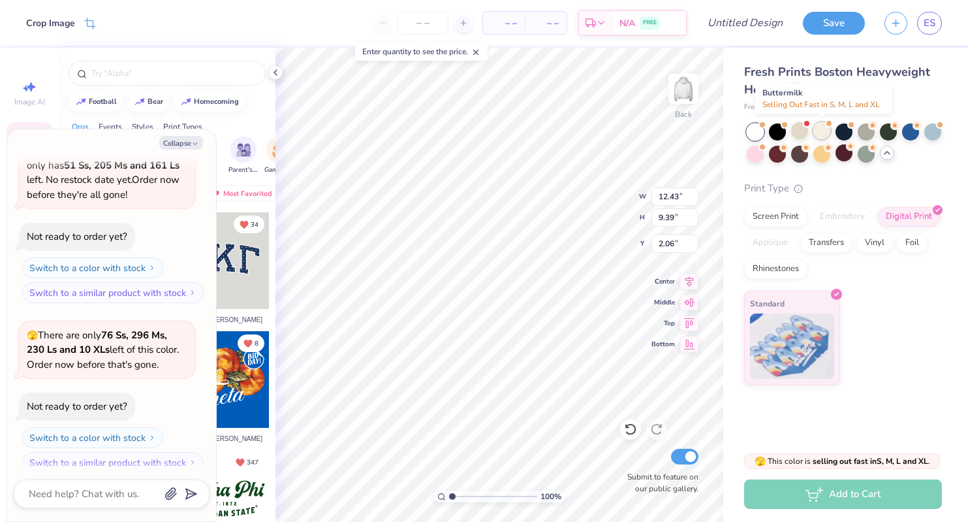
click at [821, 129] on div at bounding box center [822, 130] width 17 height 17
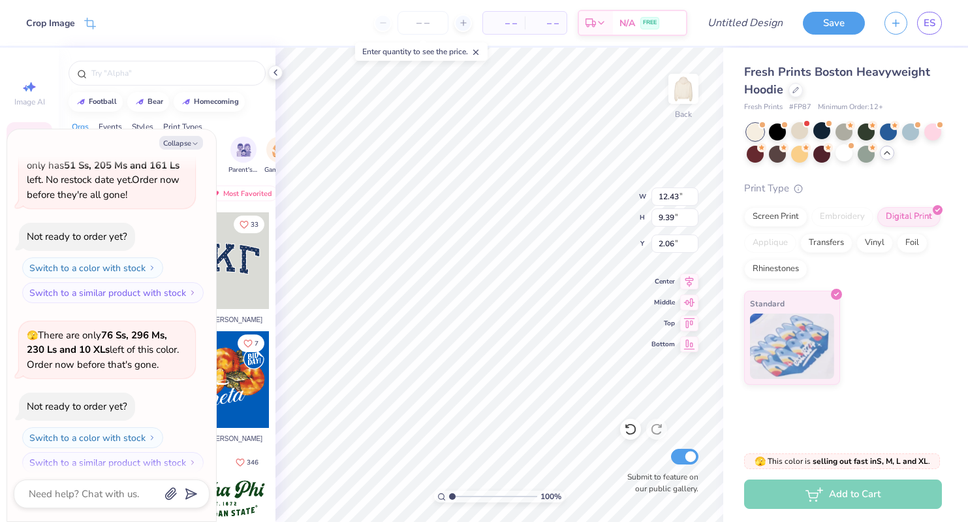
scroll to position [1108, 0]
click at [834, 148] on div at bounding box center [844, 142] width 195 height 39
click at [838, 157] on div at bounding box center [844, 152] width 17 height 17
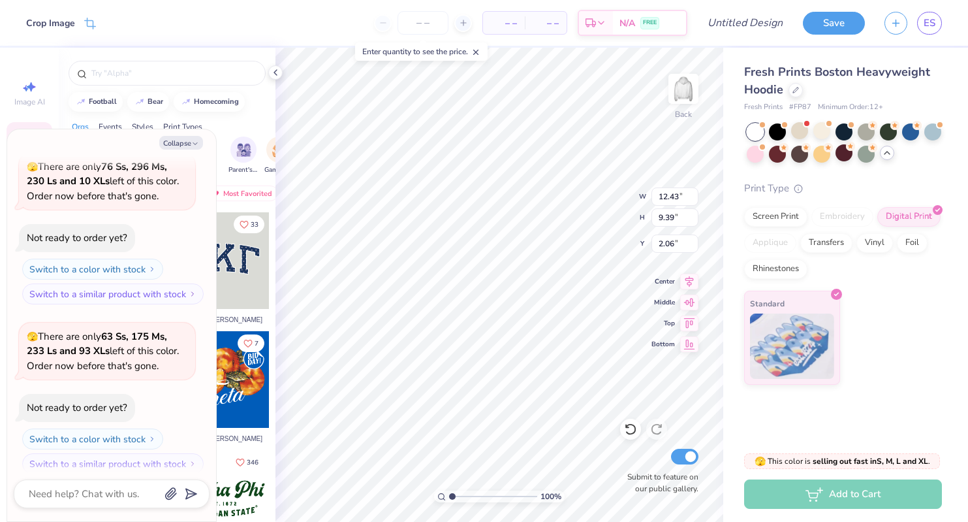
scroll to position [1277, 0]
click at [822, 135] on div at bounding box center [822, 130] width 17 height 17
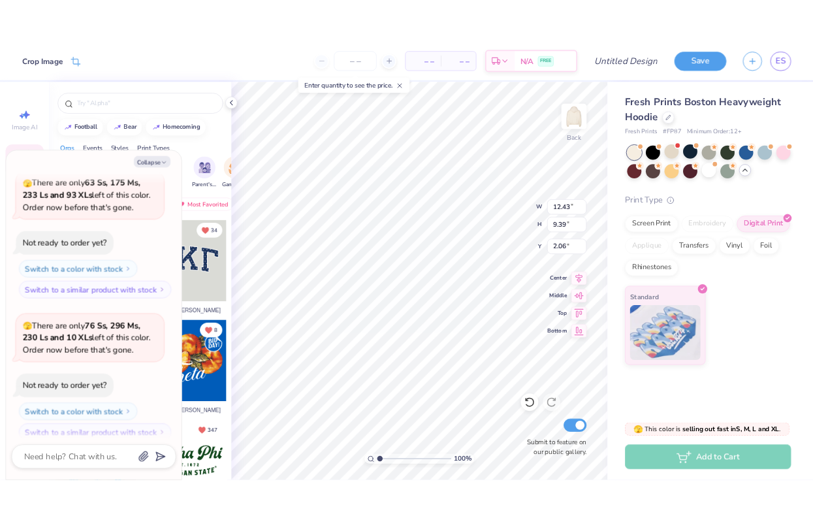
scroll to position [1445, 0]
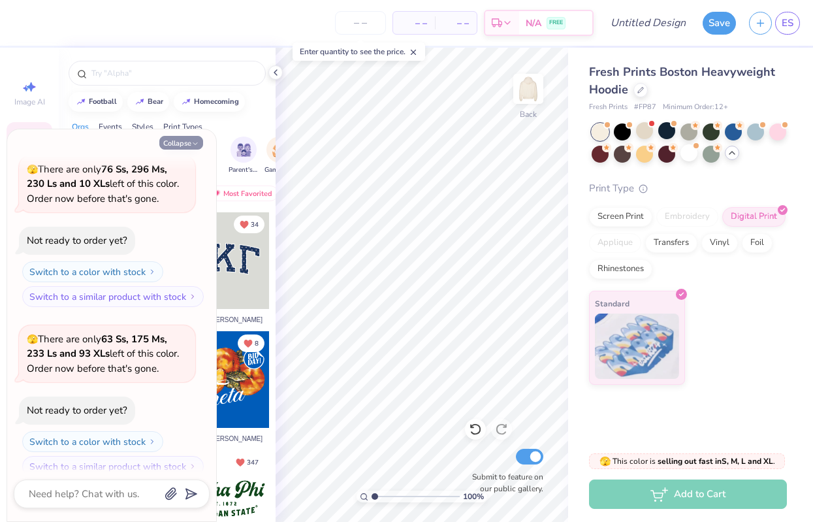
click at [190, 148] on button "Collapse" at bounding box center [181, 143] width 44 height 14
type textarea "x"
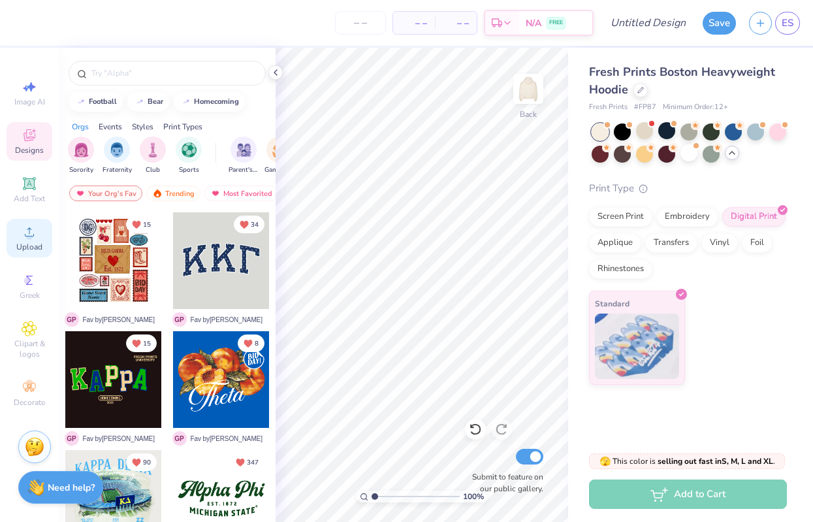
click at [22, 234] on icon at bounding box center [30, 232] width 16 height 16
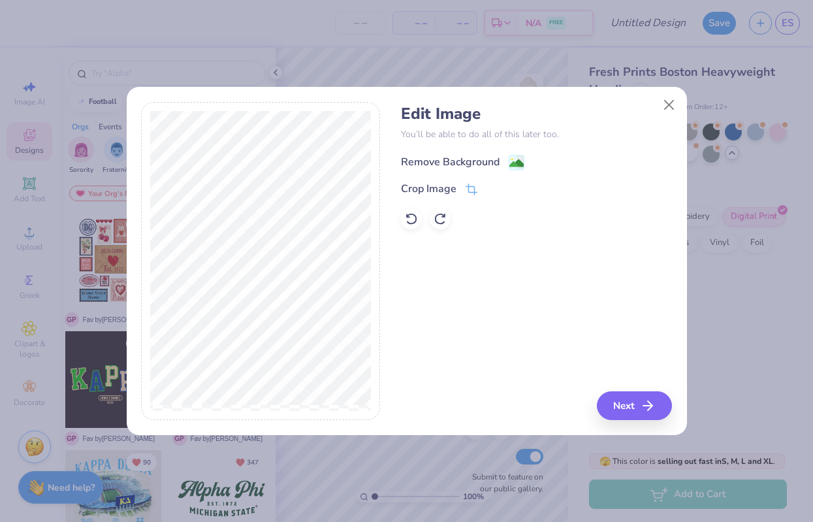
click at [505, 163] on div "Remove Background" at bounding box center [462, 162] width 123 height 16
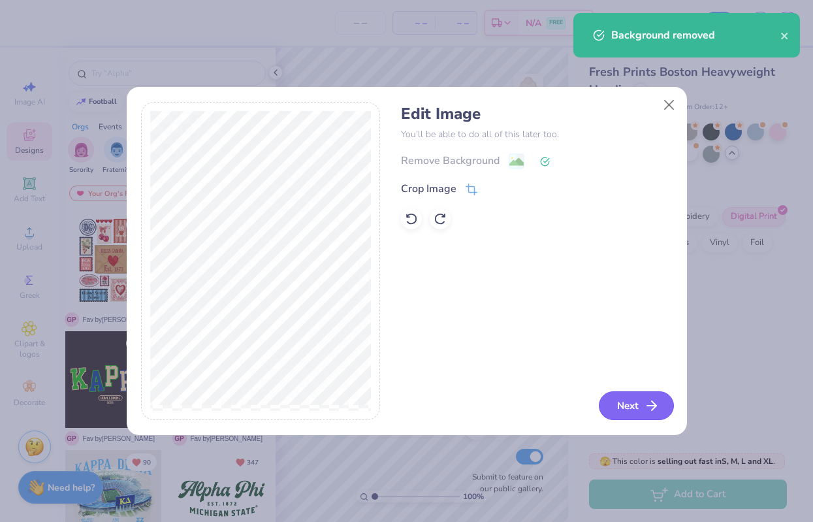
click at [642, 402] on button "Next" at bounding box center [636, 405] width 75 height 29
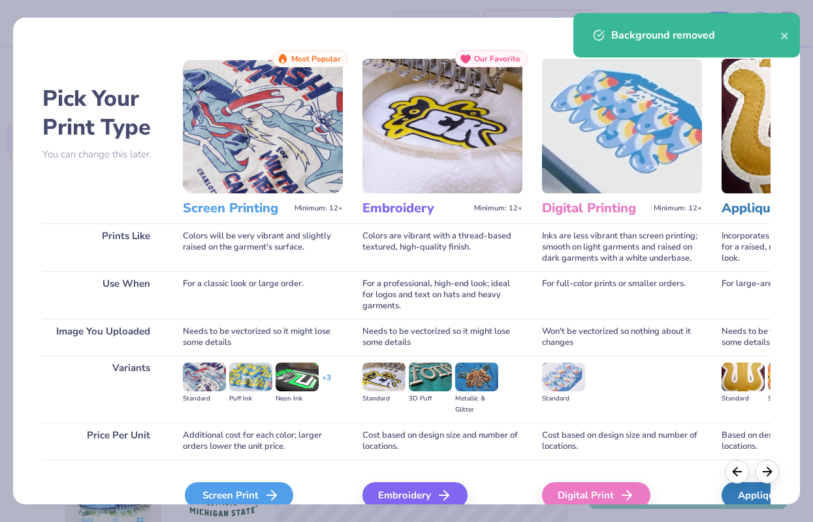
click at [237, 494] on div "Screen Print" at bounding box center [239, 495] width 108 height 26
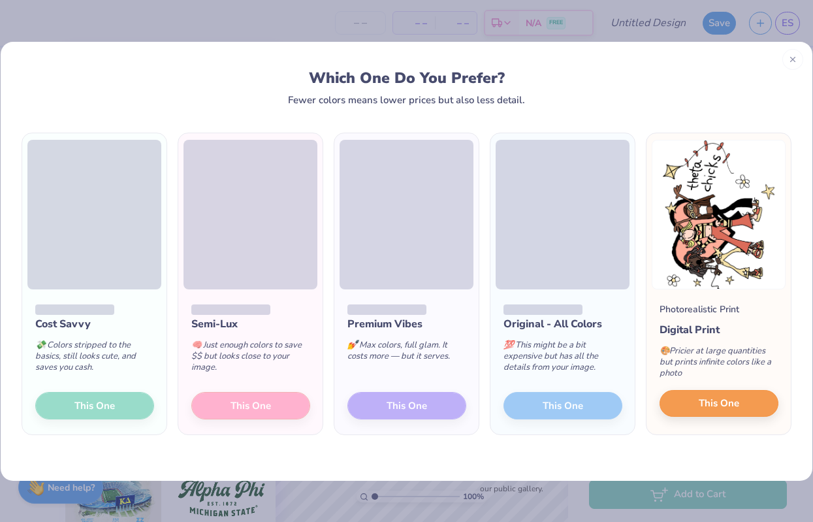
click at [716, 403] on span "This One" at bounding box center [719, 403] width 40 height 15
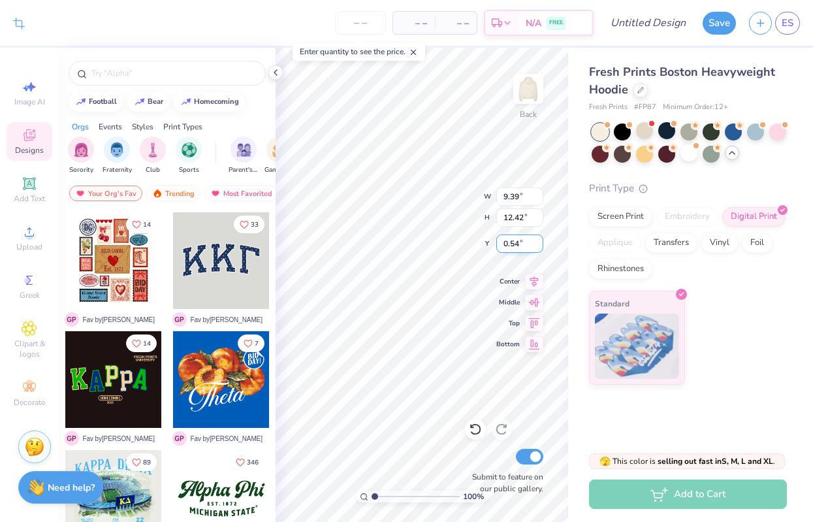
type input "12.41"
type input "9.41"
type input "2.05"
type input "1.3"
click at [377, 497] on input "range" at bounding box center [416, 496] width 88 height 12
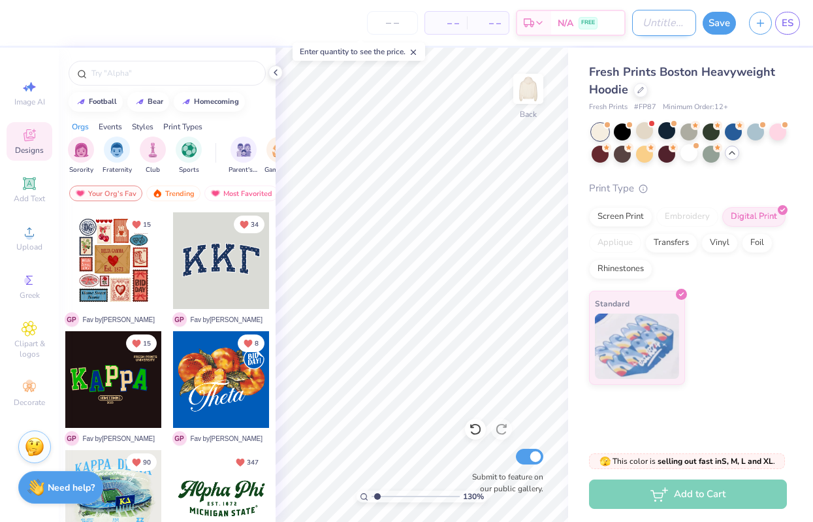
click at [648, 20] on input "Design Title" at bounding box center [664, 23] width 64 height 26
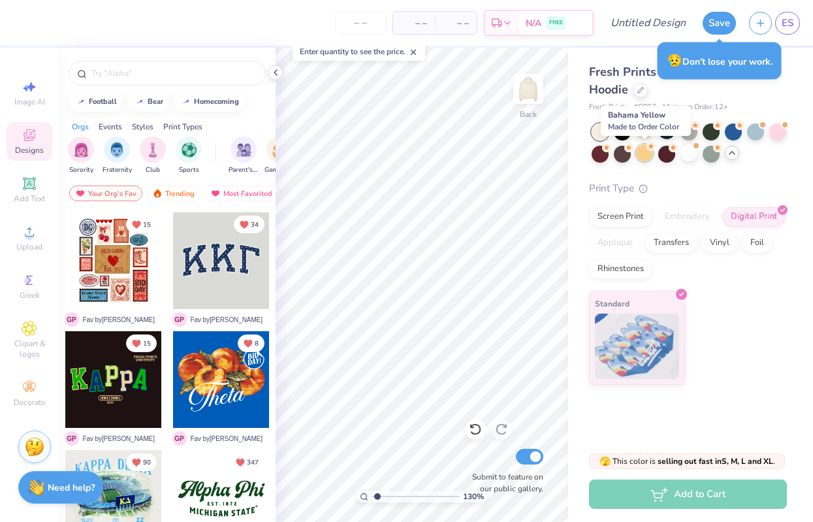
click at [639, 150] on div at bounding box center [644, 152] width 17 height 17
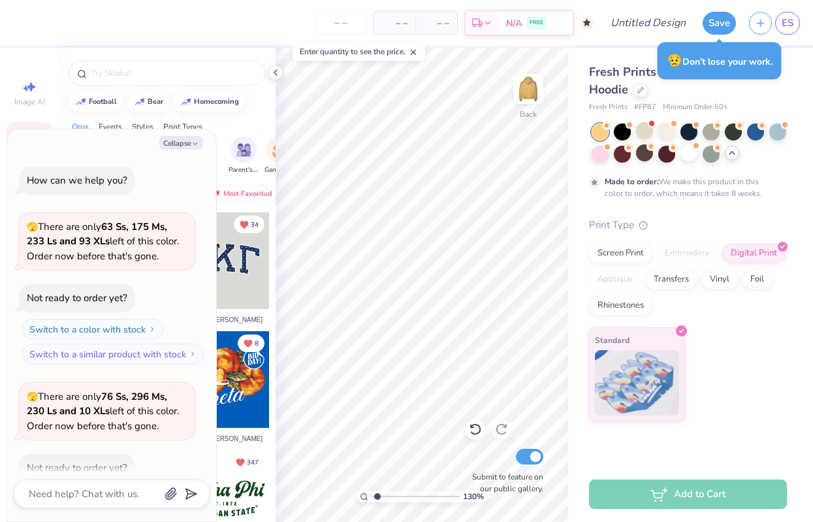
scroll to position [1553, 0]
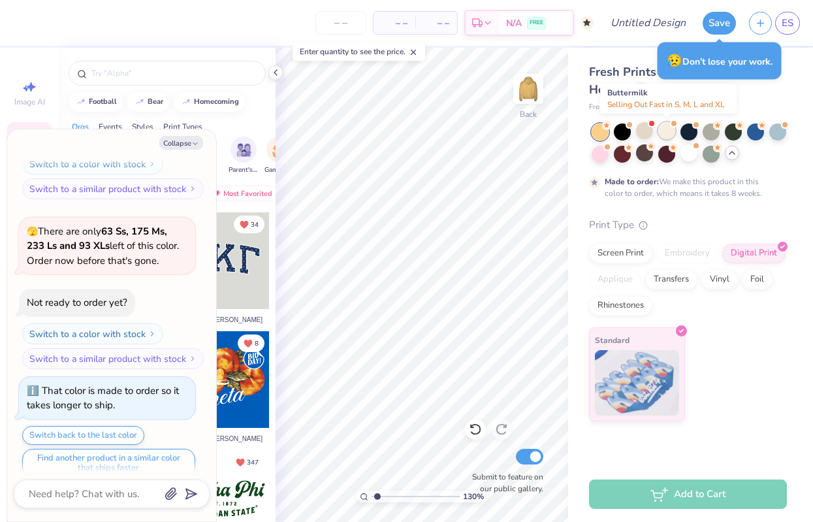
click at [667, 131] on div at bounding box center [666, 130] width 17 height 17
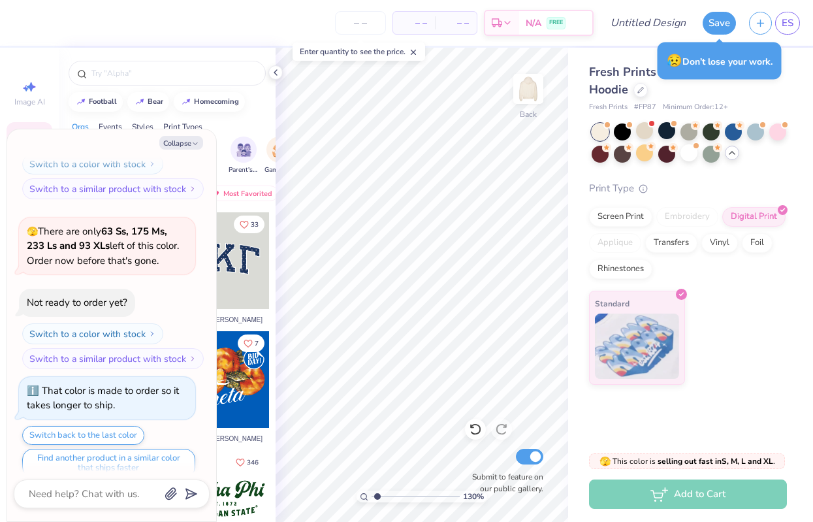
scroll to position [1785, 0]
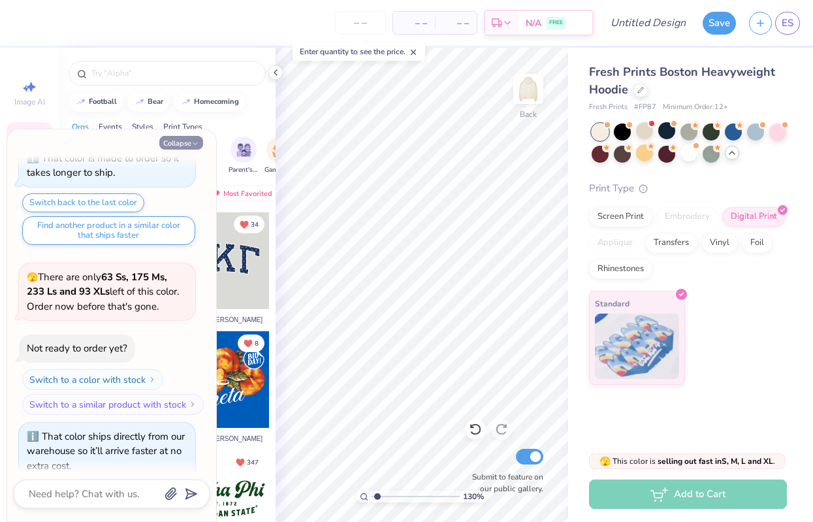
click at [185, 144] on button "Collapse" at bounding box center [181, 143] width 44 height 14
type textarea "x"
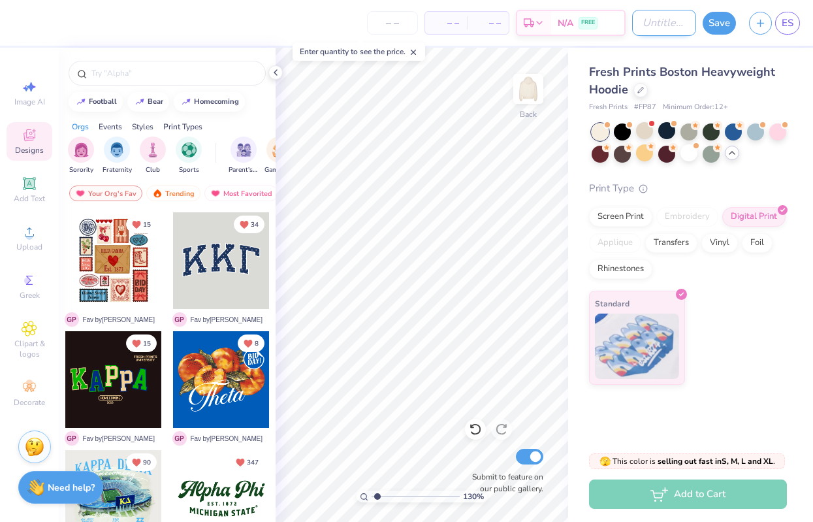
click at [633, 21] on input "Design Title" at bounding box center [664, 23] width 64 height 26
type input "Cream Groovy Theta Hoodie with Pink Heart"
click at [276, 74] on icon at bounding box center [275, 72] width 10 height 10
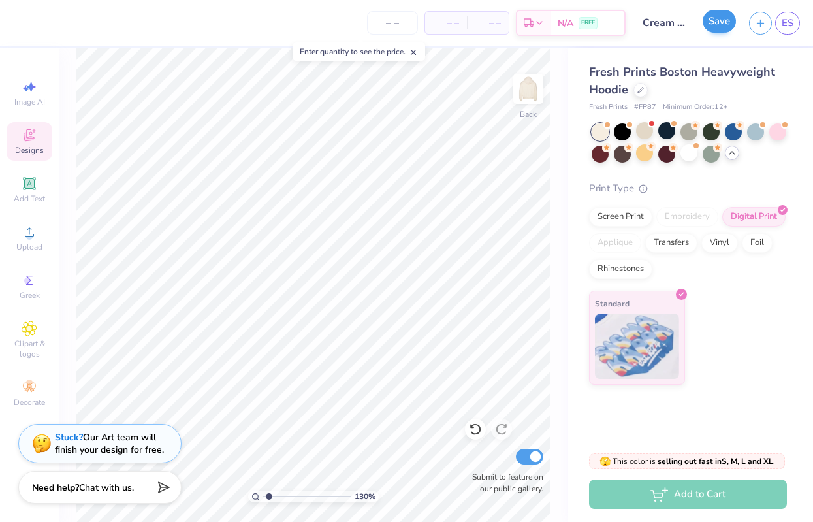
click at [720, 22] on button "Save" at bounding box center [719, 21] width 33 height 23
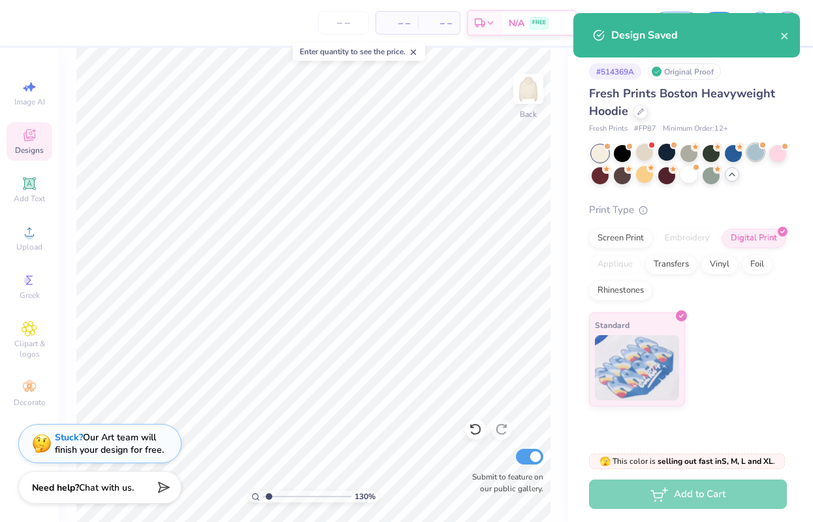
click at [757, 161] on div at bounding box center [755, 152] width 17 height 17
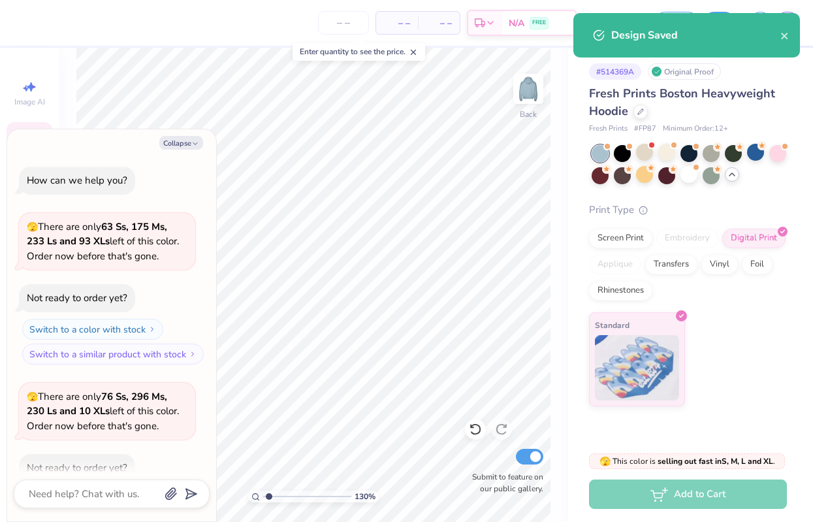
scroll to position [1954, 0]
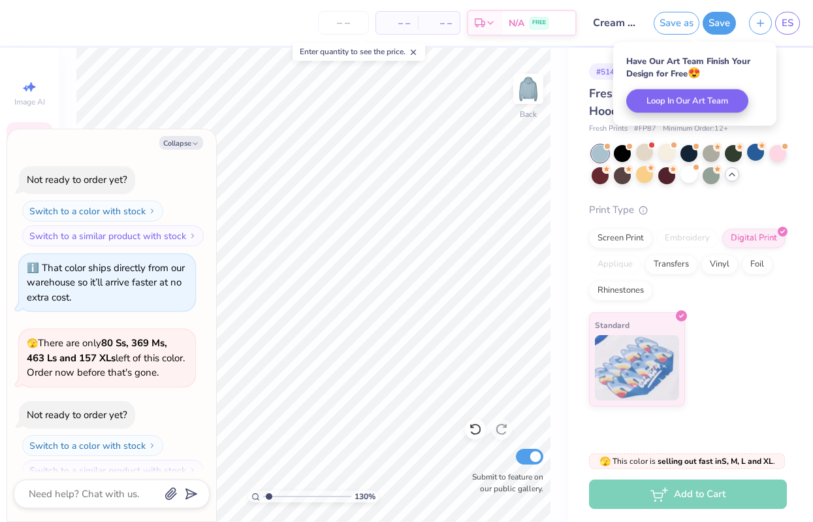
click at [666, 158] on div at bounding box center [666, 152] width 17 height 17
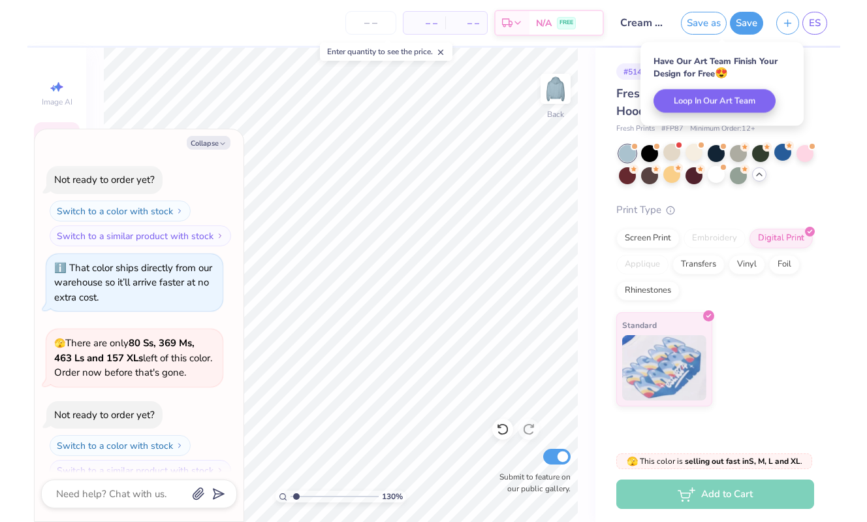
scroll to position [2122, 0]
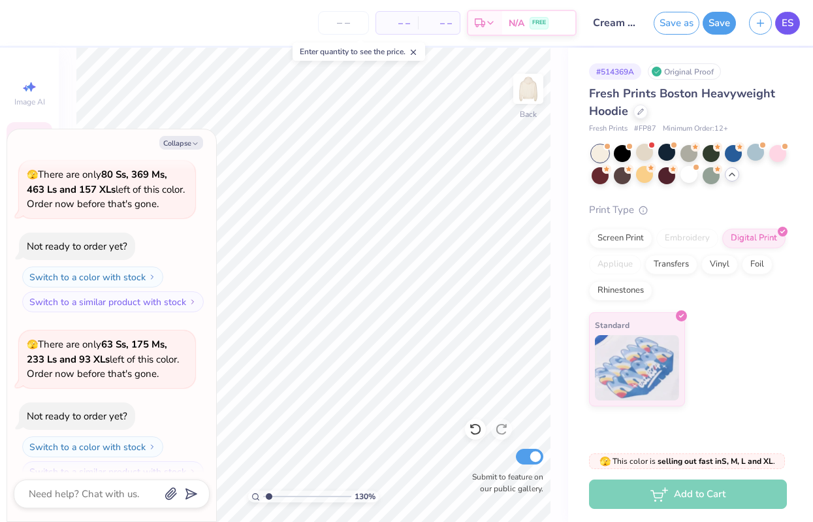
click at [788, 18] on span "ES" at bounding box center [788, 23] width 12 height 15
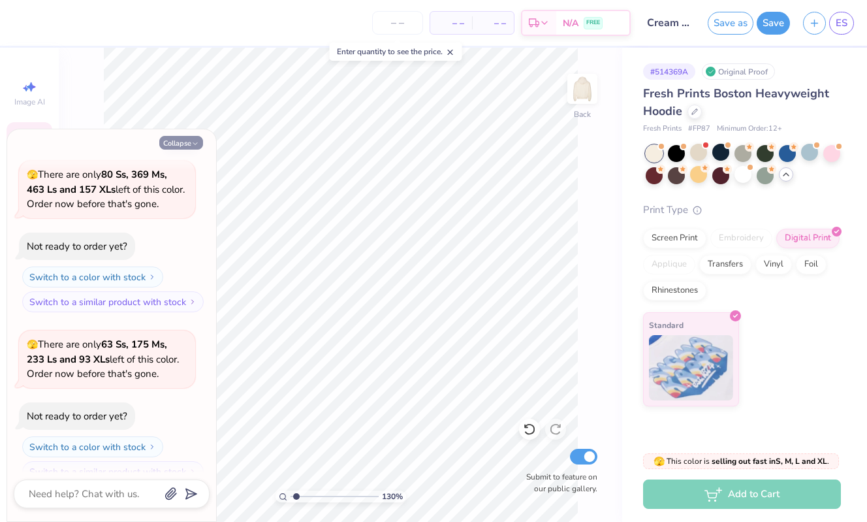
click at [184, 146] on button "Collapse" at bounding box center [181, 143] width 44 height 14
type textarea "x"
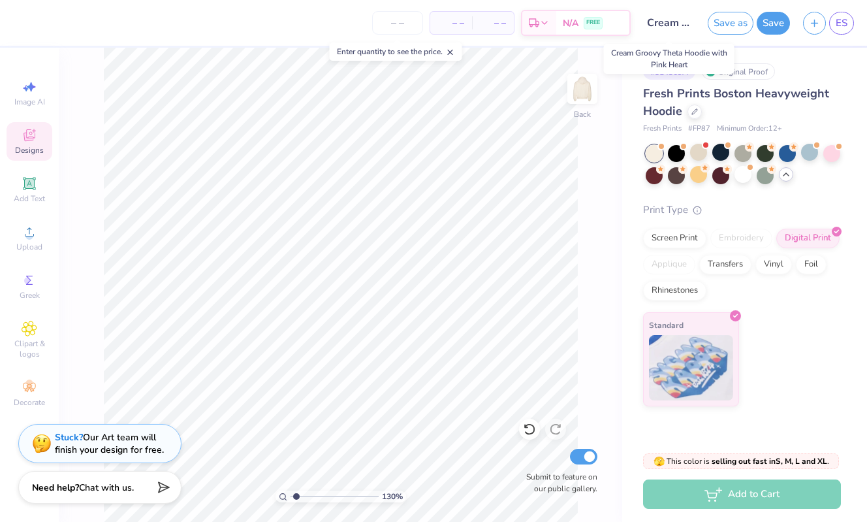
click at [656, 27] on input "Cream Groovy Theta Hoodie with Pink Heart" at bounding box center [669, 23] width 64 height 26
click at [815, 22] on line "button" at bounding box center [815, 21] width 0 height 7
click at [656, 25] on input "Cream Groovy Theta Hoodie with Pink Heart" at bounding box center [669, 23] width 64 height 26
click at [658, 20] on input "Cream Groovy Theta Hoodie with Pink Heart" at bounding box center [669, 23] width 64 height 26
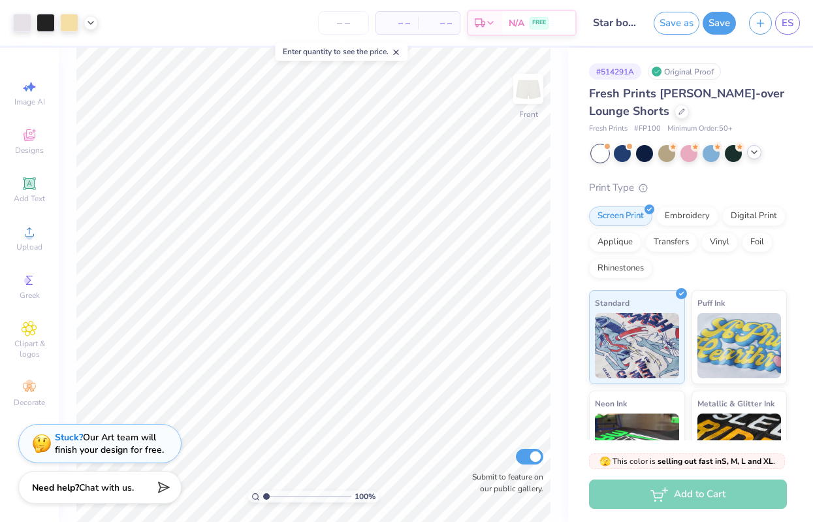
click at [757, 157] on div at bounding box center [754, 152] width 14 height 14
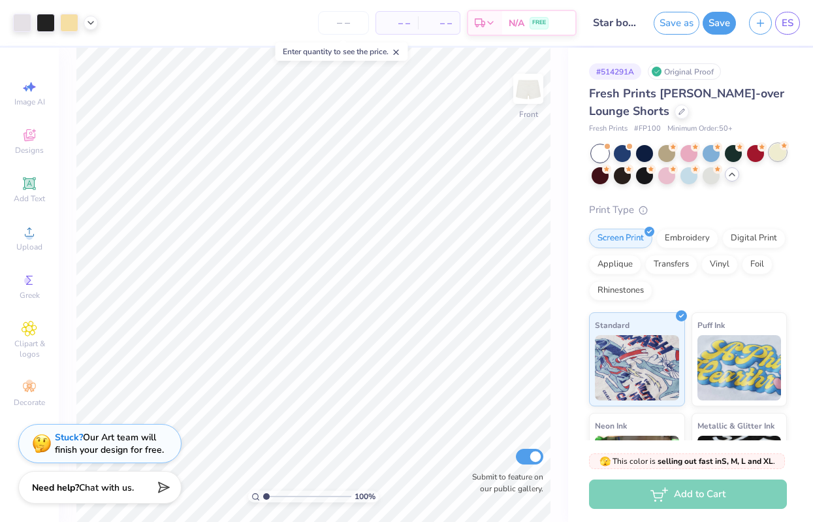
click at [780, 158] on div at bounding box center [777, 152] width 17 height 17
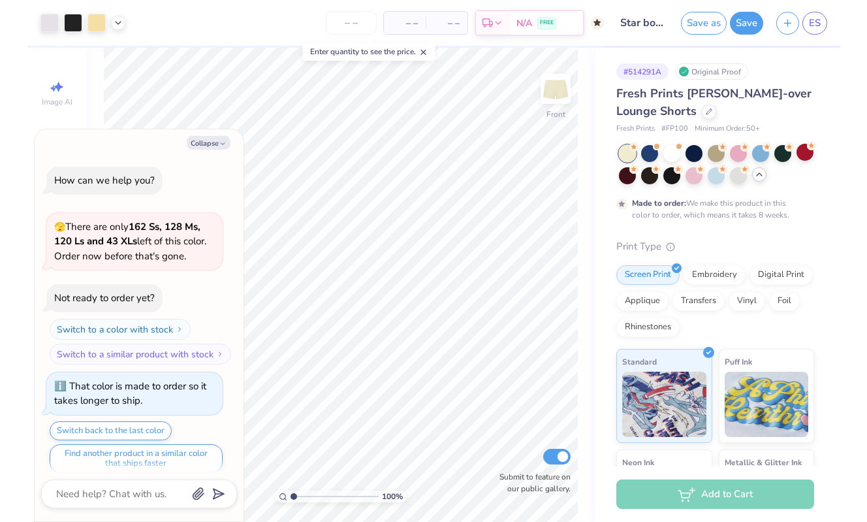
scroll to position [8, 0]
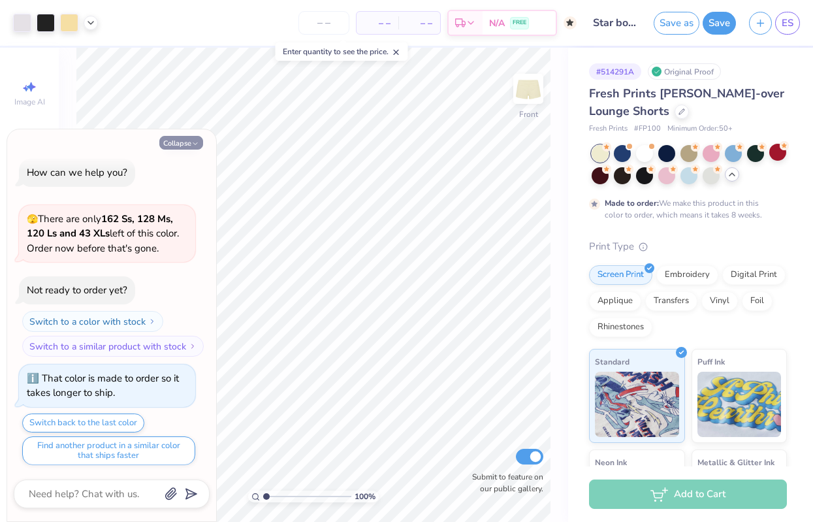
click at [174, 141] on button "Collapse" at bounding box center [181, 143] width 44 height 14
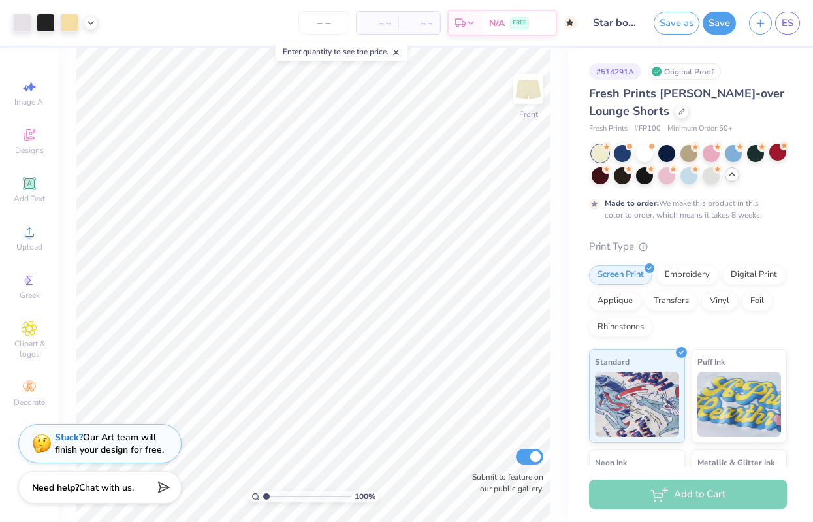
type textarea "x"
click at [541, 74] on img at bounding box center [528, 89] width 52 height 52
click at [535, 91] on img at bounding box center [528, 89] width 52 height 52
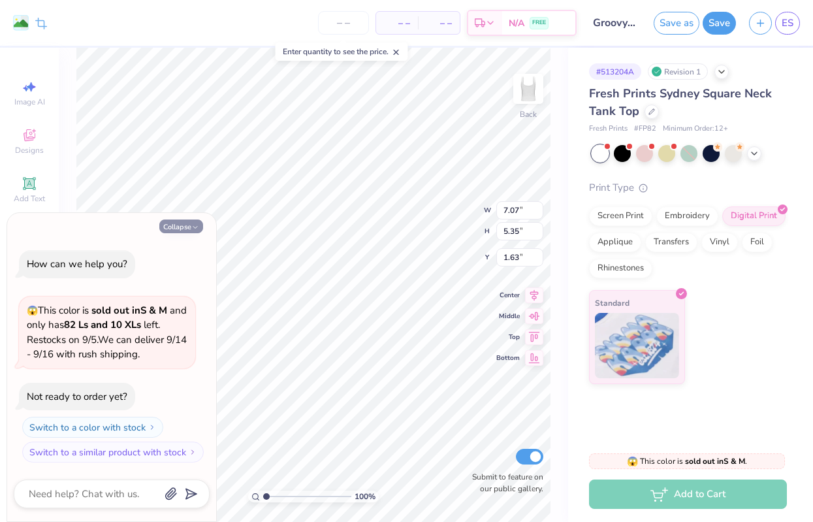
click at [178, 230] on button "Collapse" at bounding box center [181, 226] width 44 height 14
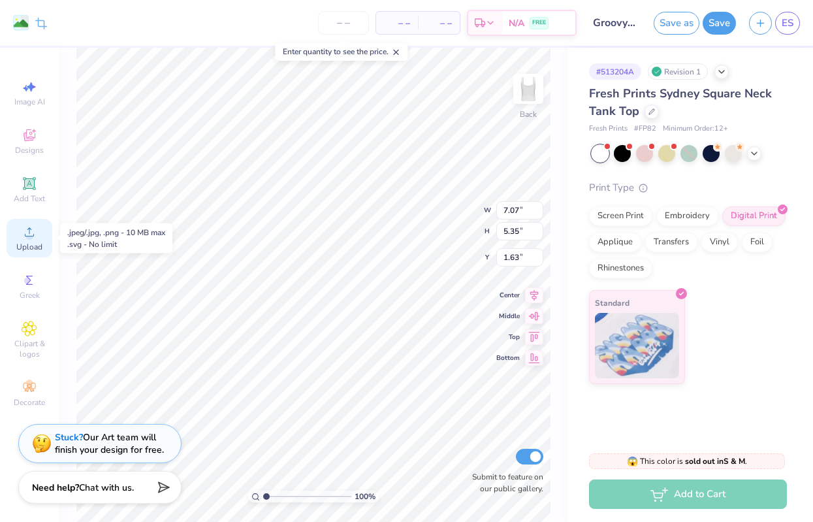
click at [42, 225] on div "Upload" at bounding box center [30, 238] width 46 height 39
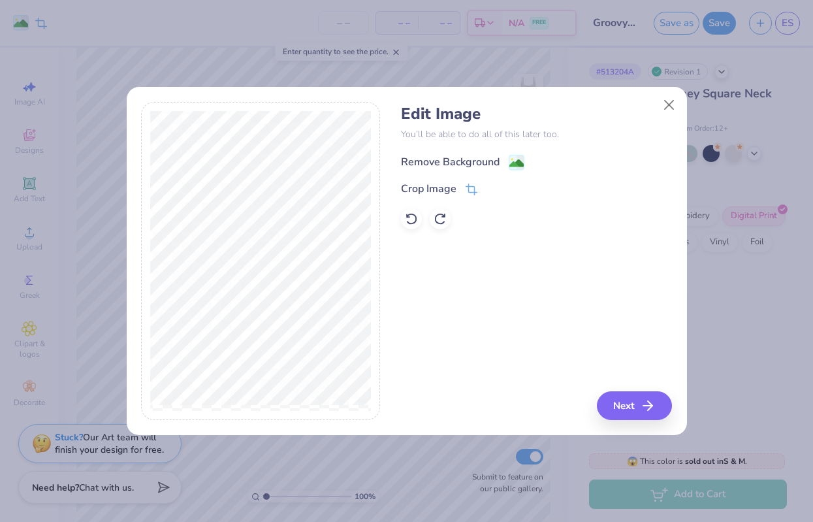
click at [509, 163] on rect at bounding box center [516, 162] width 15 height 15
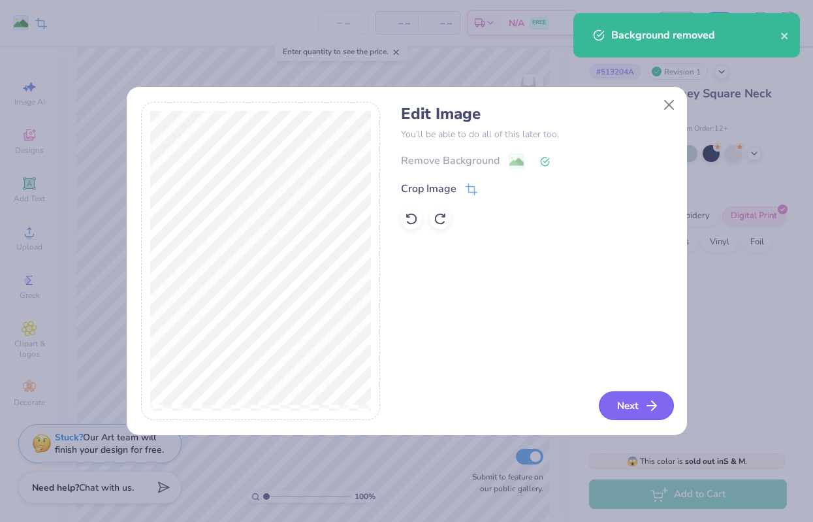
click at [622, 406] on button "Next" at bounding box center [636, 405] width 75 height 29
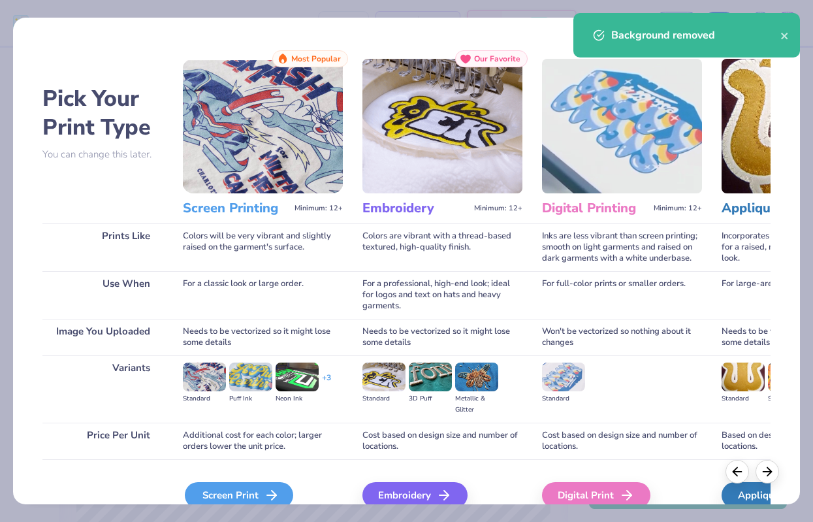
click at [218, 491] on div "Screen Print" at bounding box center [239, 495] width 108 height 26
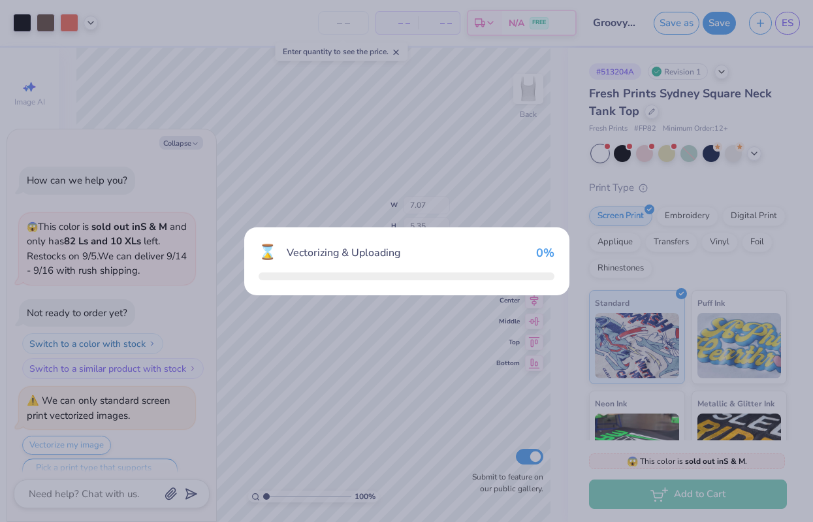
scroll to position [22, 0]
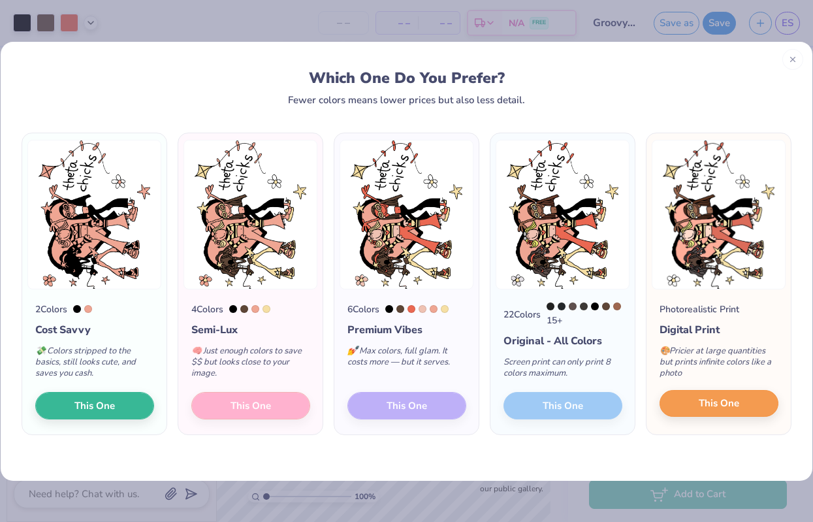
click at [728, 397] on button "This One" at bounding box center [719, 403] width 119 height 27
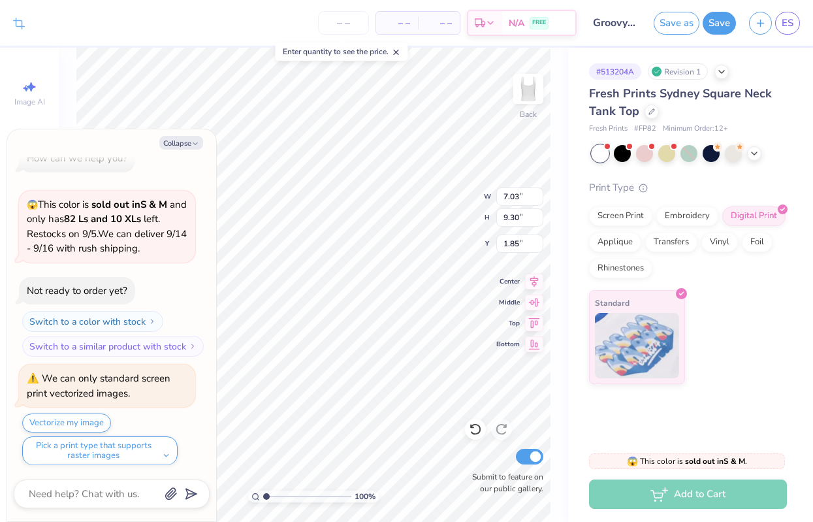
type textarea "x"
type input "4.42"
type input "5.84"
type input "5.30"
type textarea "x"
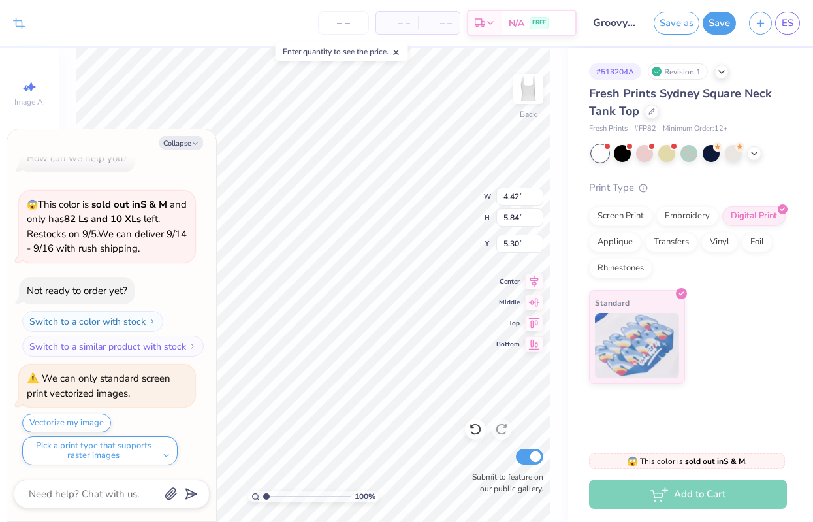
type input "5.86"
type input "4.43"
type input "2.09"
type textarea "x"
type input "2.69"
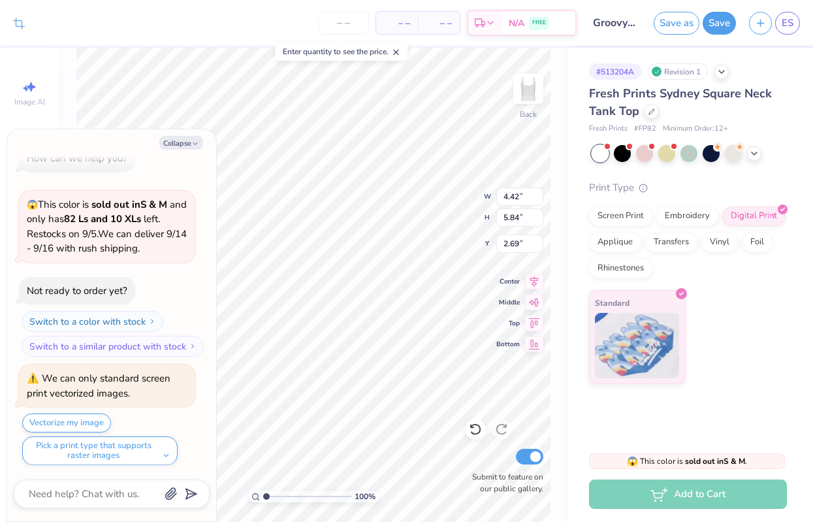
type textarea "x"
type input "5.84"
type input "4.43"
type input "3.38"
type textarea "x"
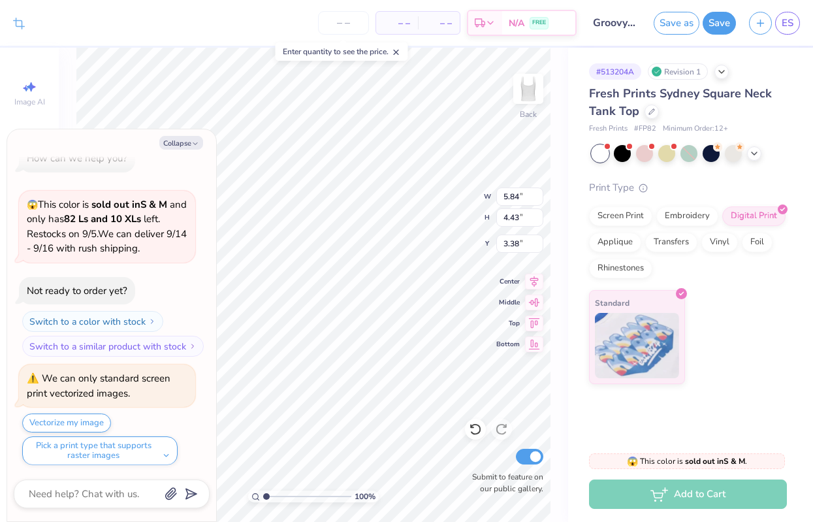
type input "6.37"
type input "4.83"
type input "2.97"
type textarea "x"
type input "6.74"
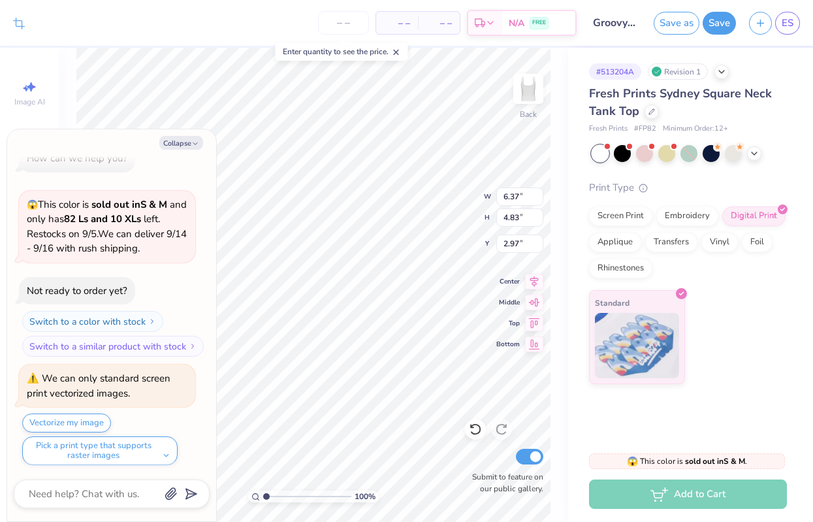
type input "5.11"
type textarea "x"
type input "2.29"
click at [195, 143] on icon "button" at bounding box center [195, 144] width 8 height 8
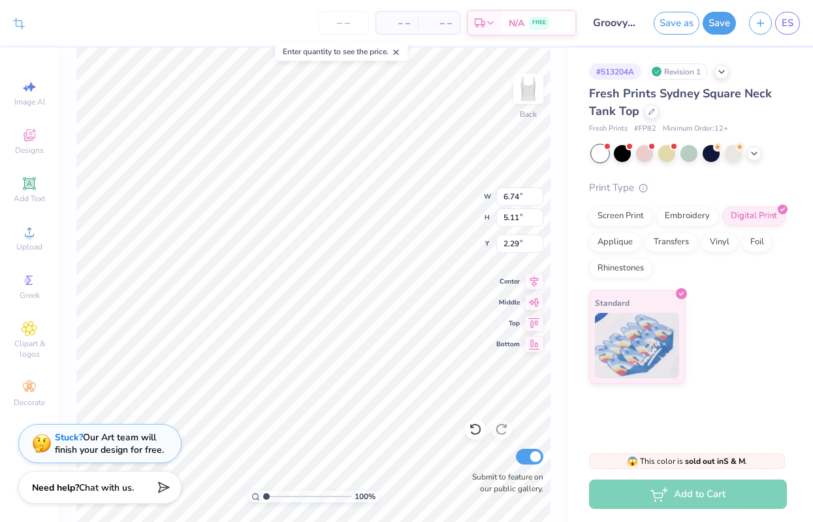
type textarea "x"
click at [615, 25] on input "Groovy Theta Chicks" at bounding box center [615, 23] width 64 height 26
click at [628, 22] on input "Groovy Theta Chicks" at bounding box center [615, 23] width 64 height 26
click at [610, 27] on input "Groovy Theta Chicks" at bounding box center [615, 23] width 64 height 26
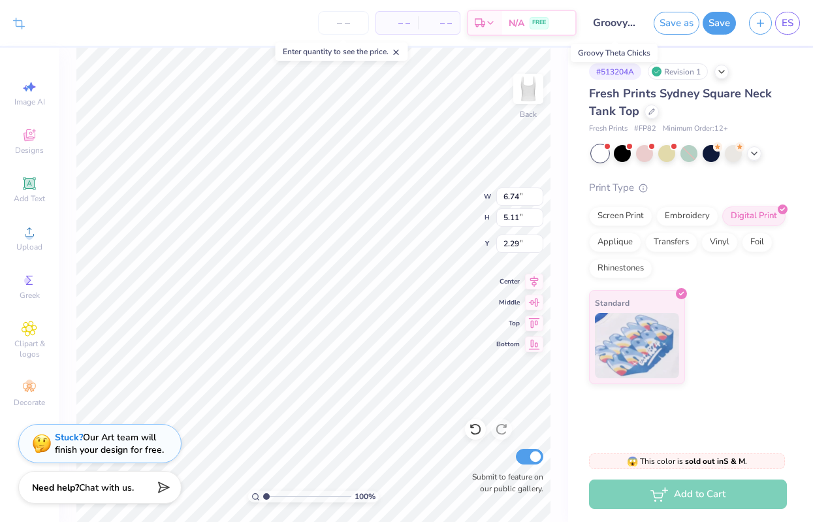
click at [611, 26] on input "Groovy Theta Chicks" at bounding box center [615, 23] width 64 height 26
